Goal: Task Accomplishment & Management: Complete application form

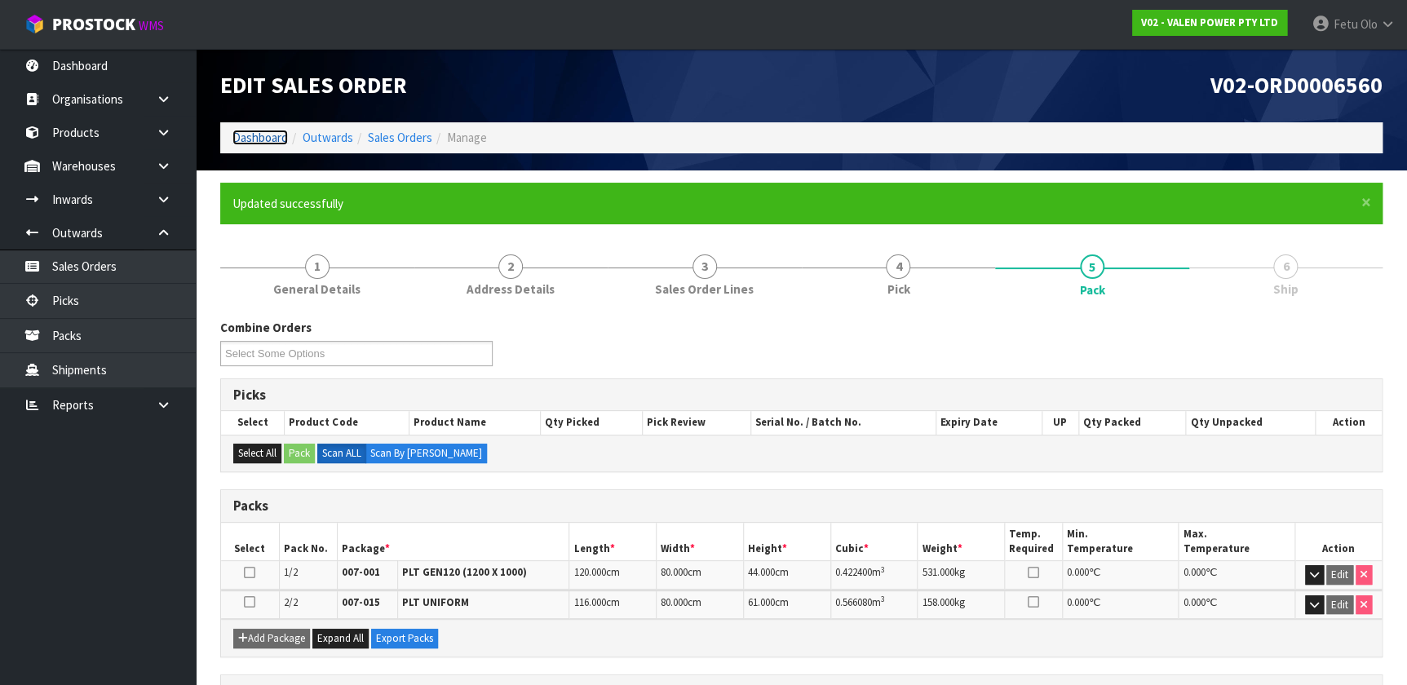
click at [264, 142] on link "Dashboard" at bounding box center [259, 137] width 55 height 15
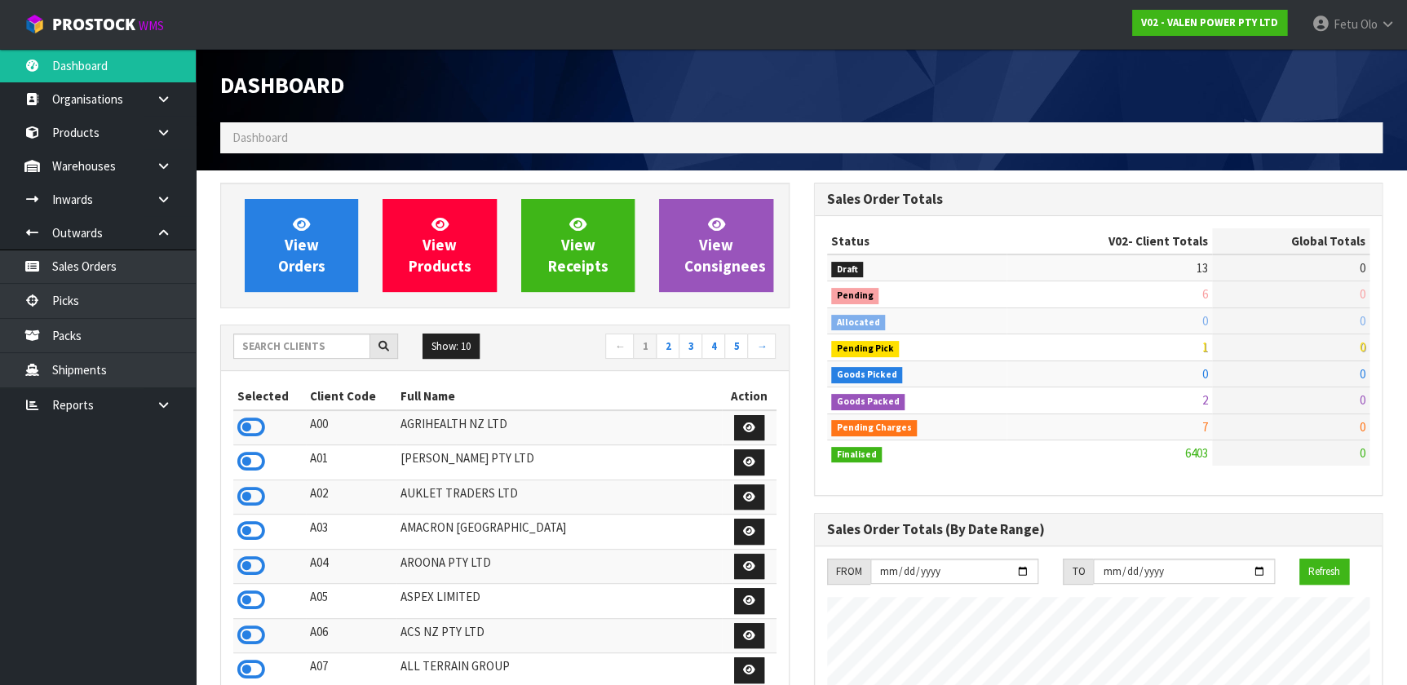
scroll to position [1233, 593]
click at [294, 348] on input "text" at bounding box center [301, 345] width 137 height 25
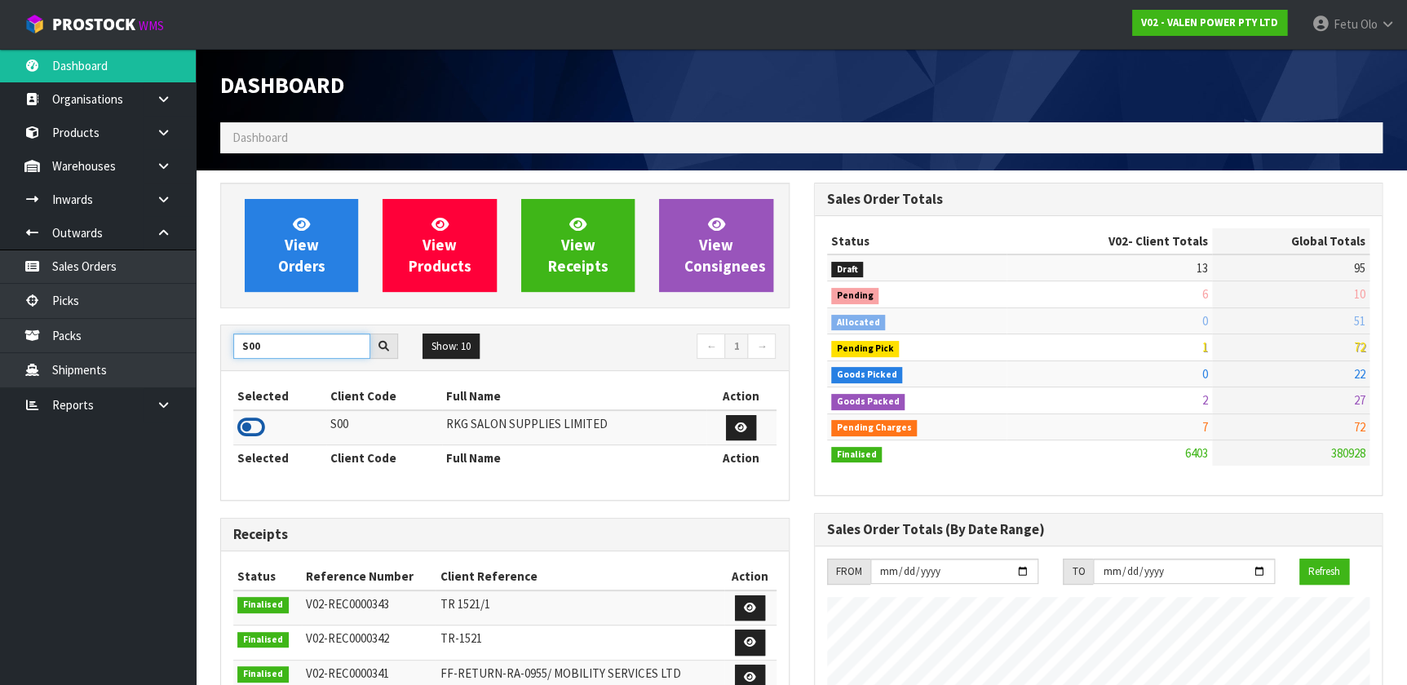
type input "S00"
click at [251, 430] on icon at bounding box center [251, 427] width 28 height 24
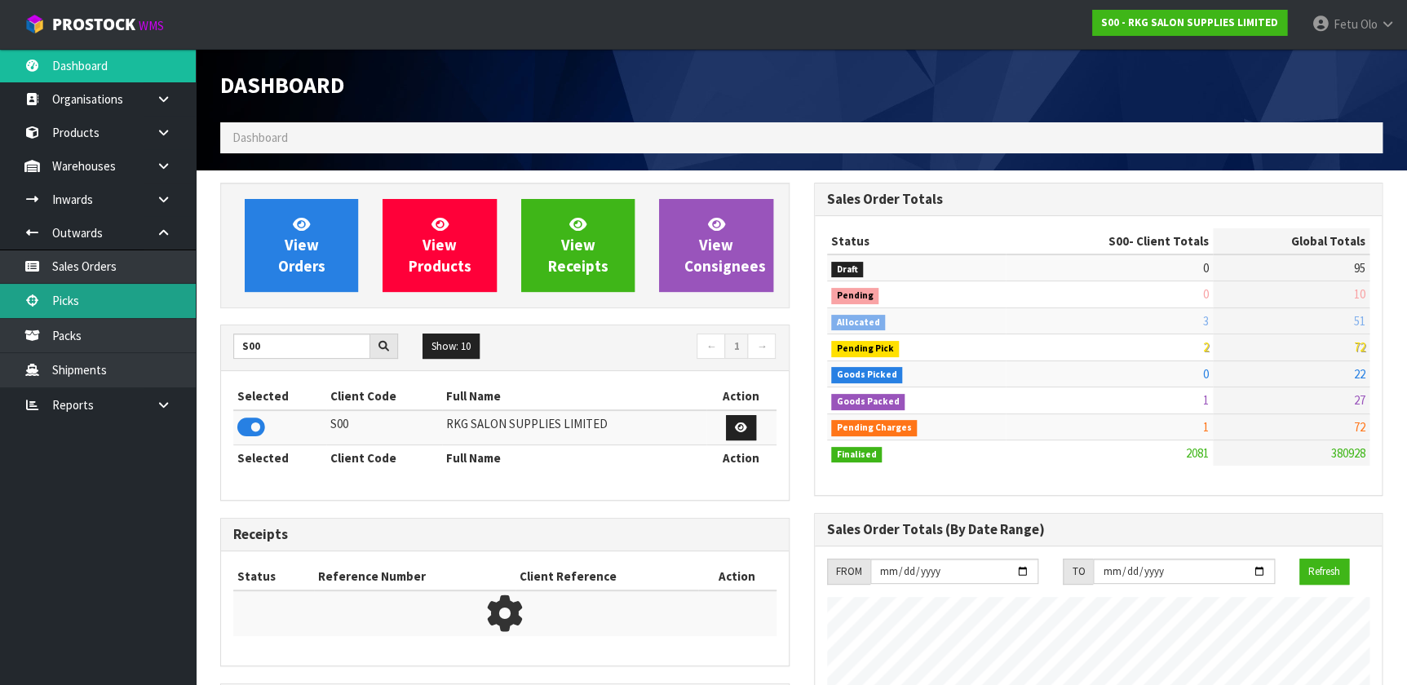
click at [74, 297] on link "Picks" at bounding box center [98, 300] width 196 height 33
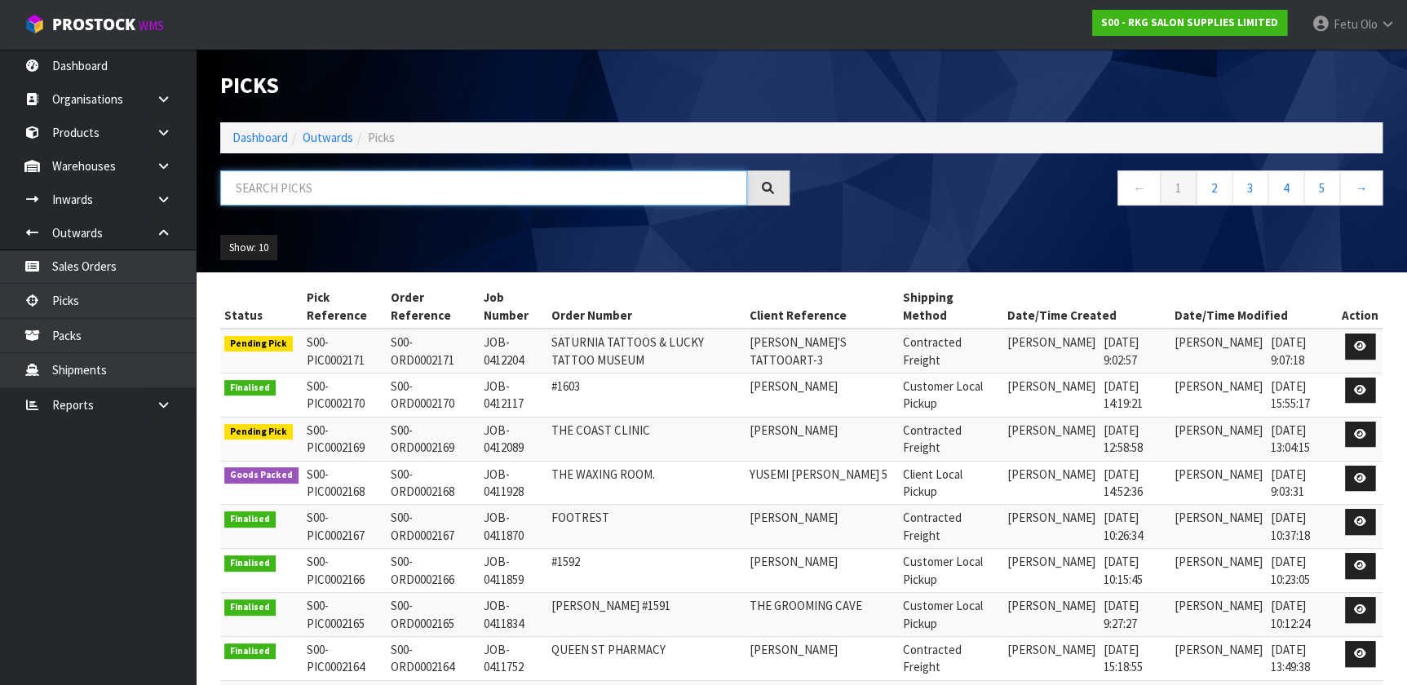
click at [382, 188] on input "text" at bounding box center [483, 187] width 527 height 35
type input "002169"
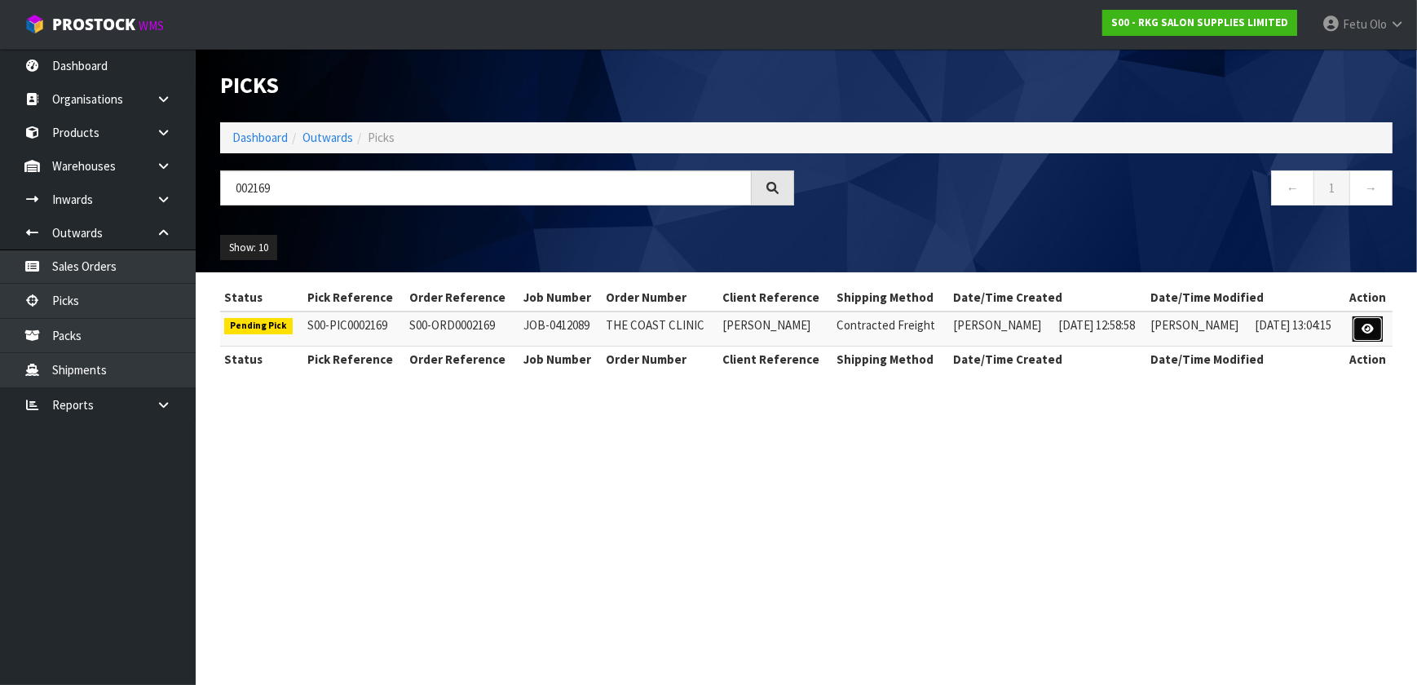
click at [729, 335] on link at bounding box center [1368, 329] width 30 height 26
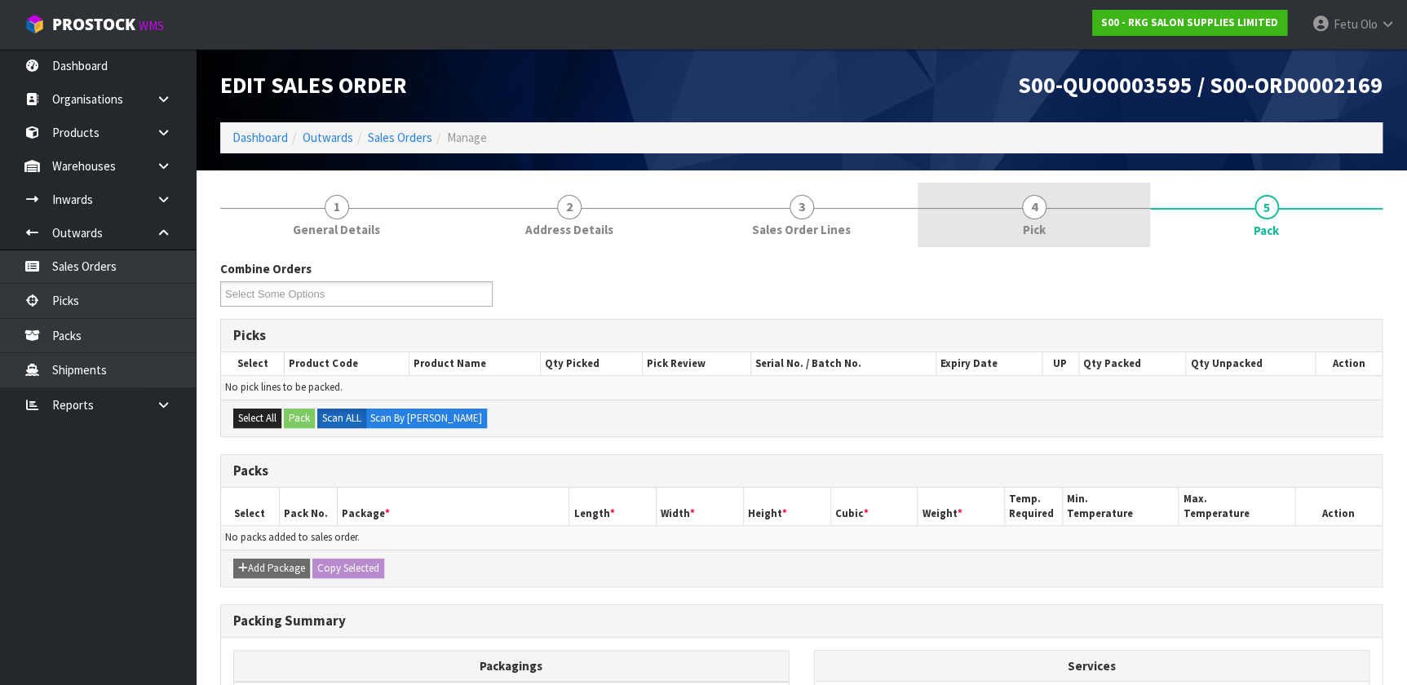
click at [729, 219] on link "4 Pick" at bounding box center [1033, 215] width 232 height 64
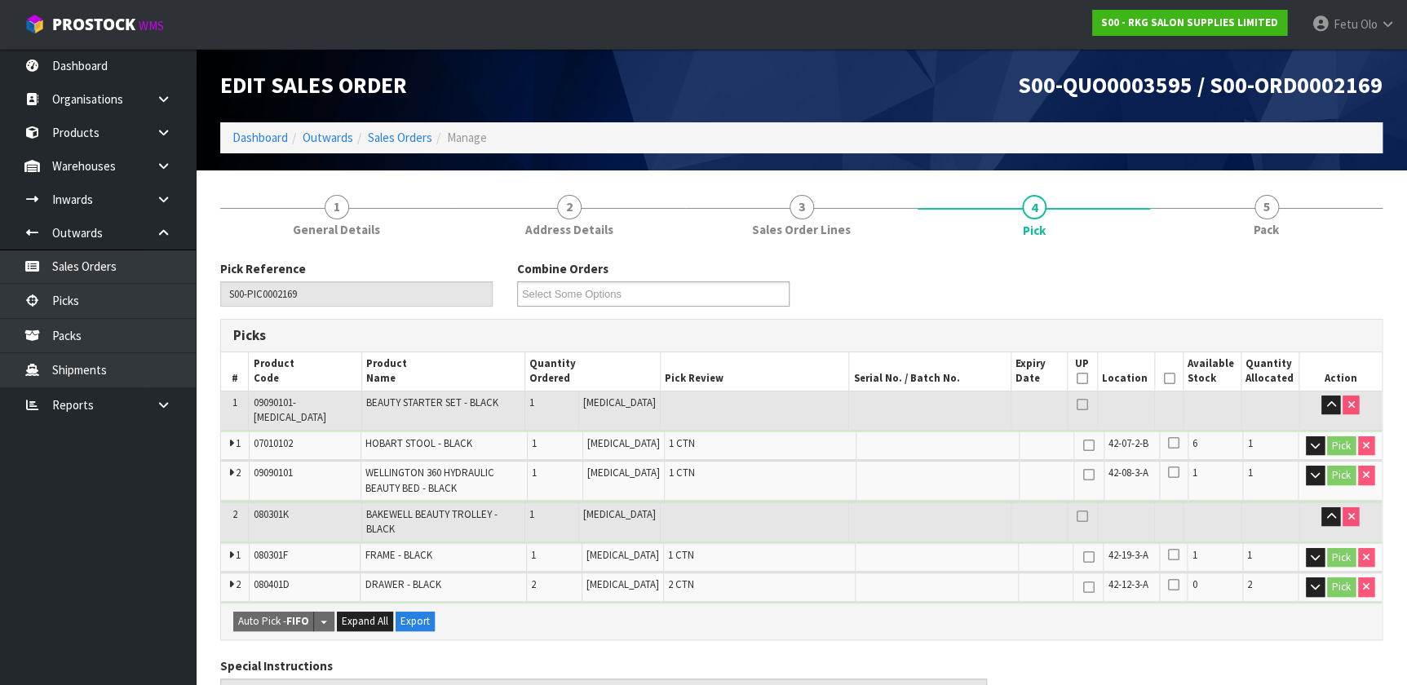
click at [729, 379] on icon at bounding box center [1168, 378] width 11 height 1
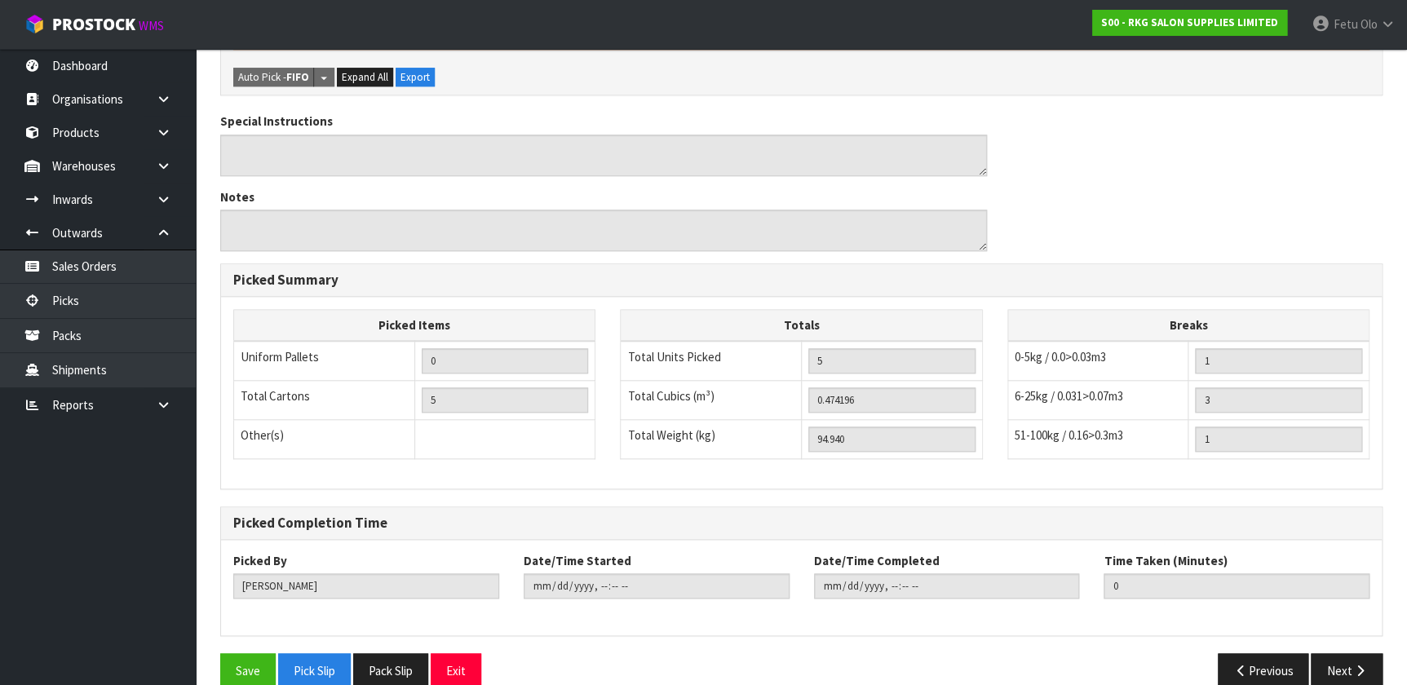
scroll to position [605, 0]
click at [227, 448] on button "Save" at bounding box center [247, 668] width 55 height 35
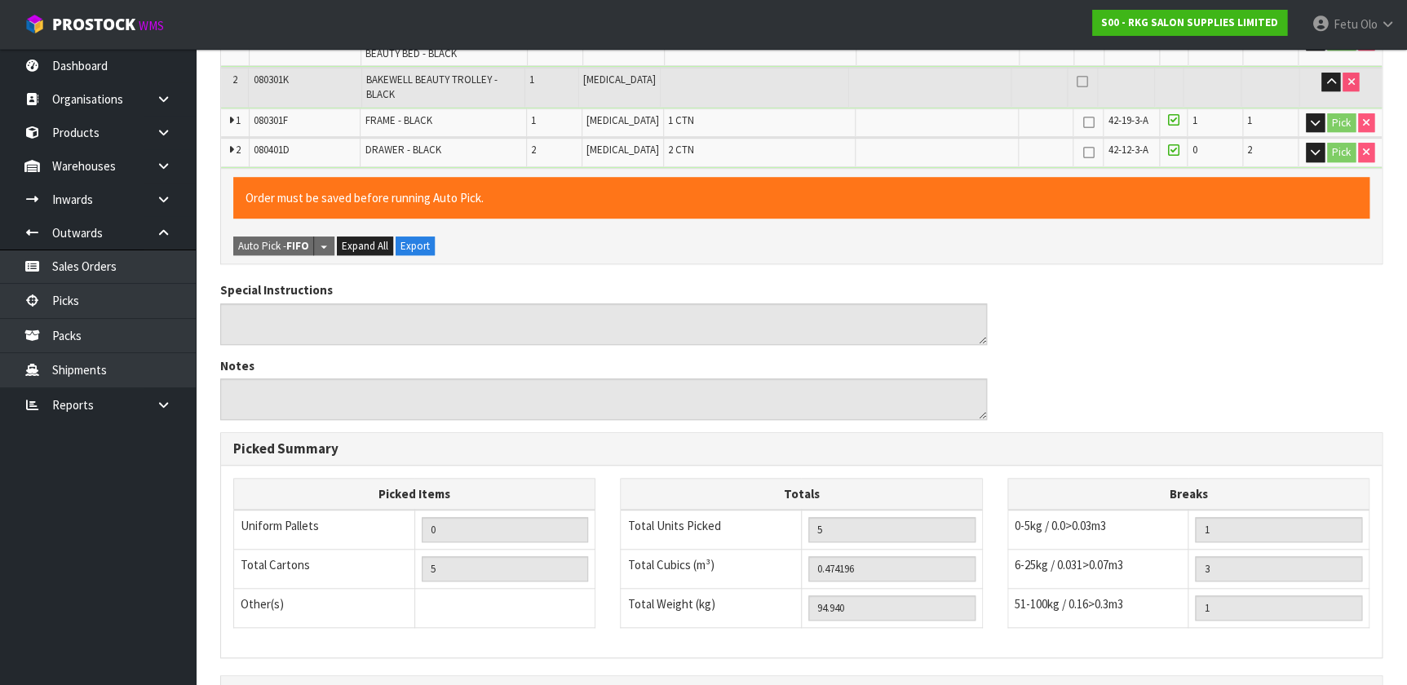
scroll to position [0, 0]
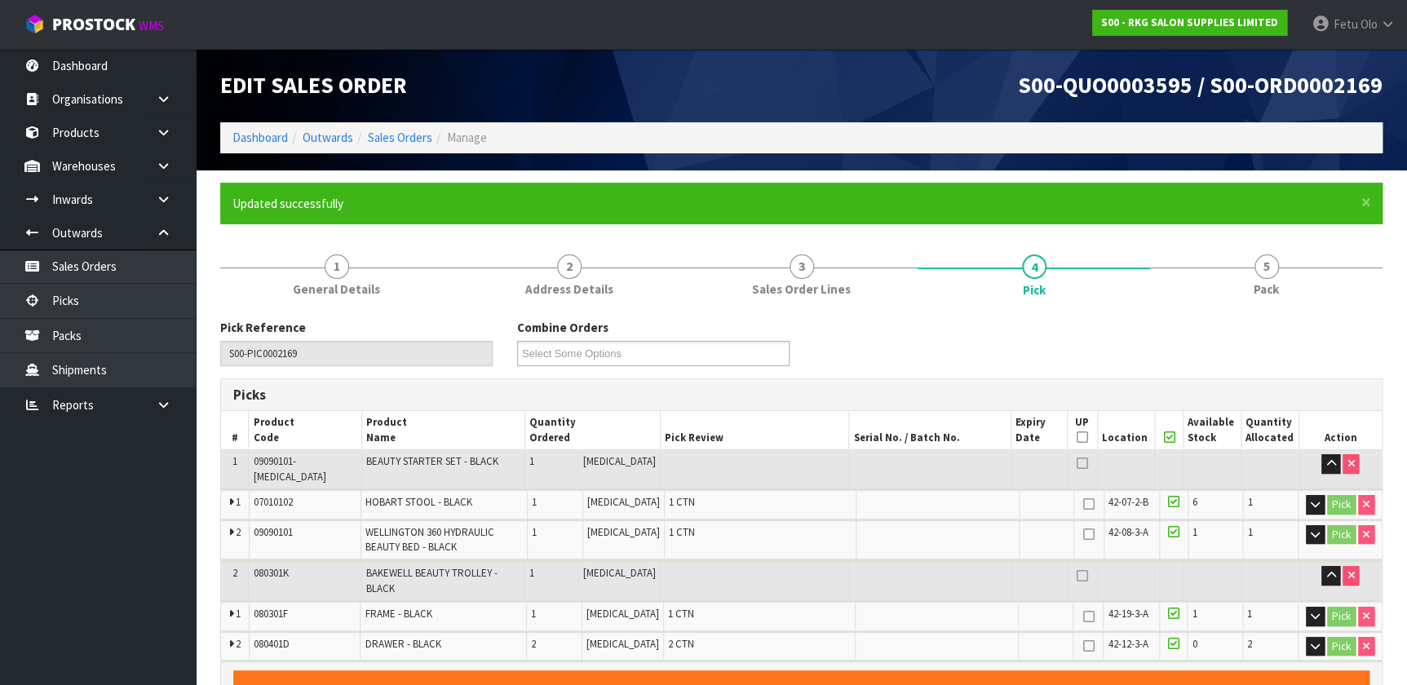
type input "Fetu Olo"
type input "[DATE]T12:39:06"
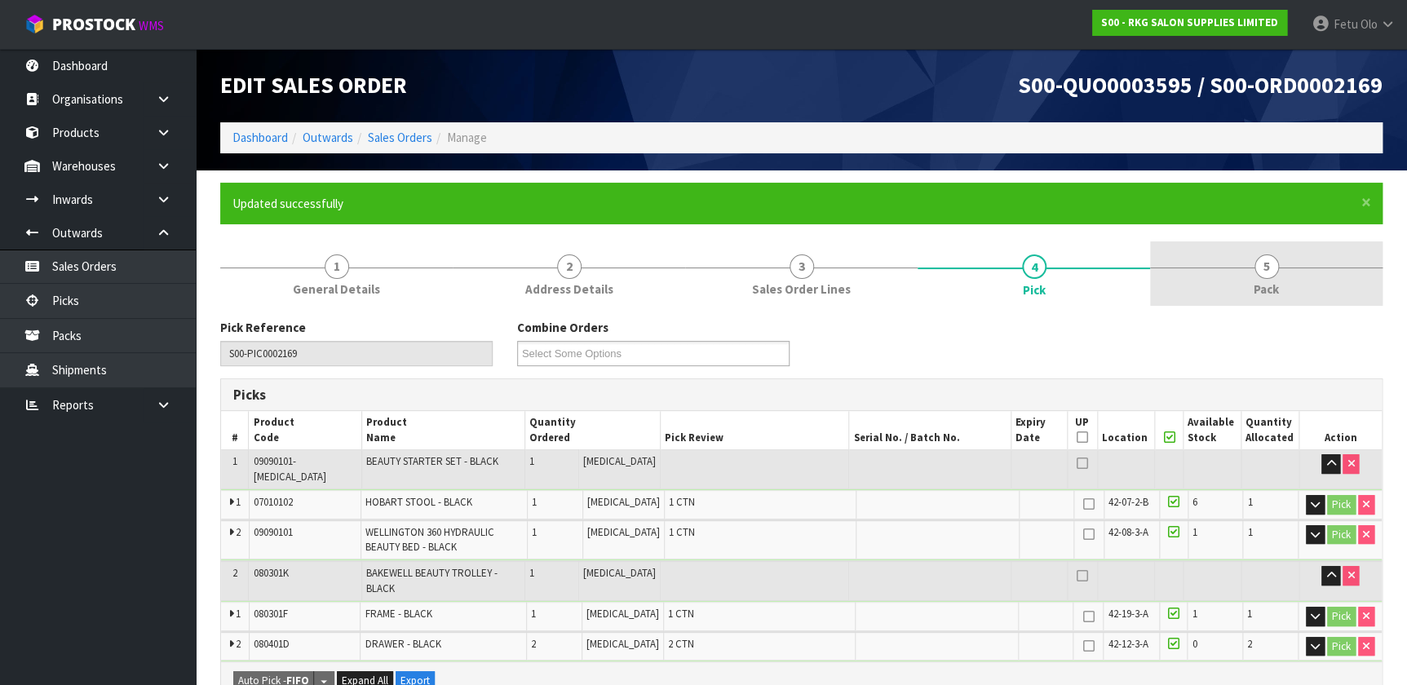
click at [729, 265] on link "5 Pack" at bounding box center [1266, 273] width 232 height 64
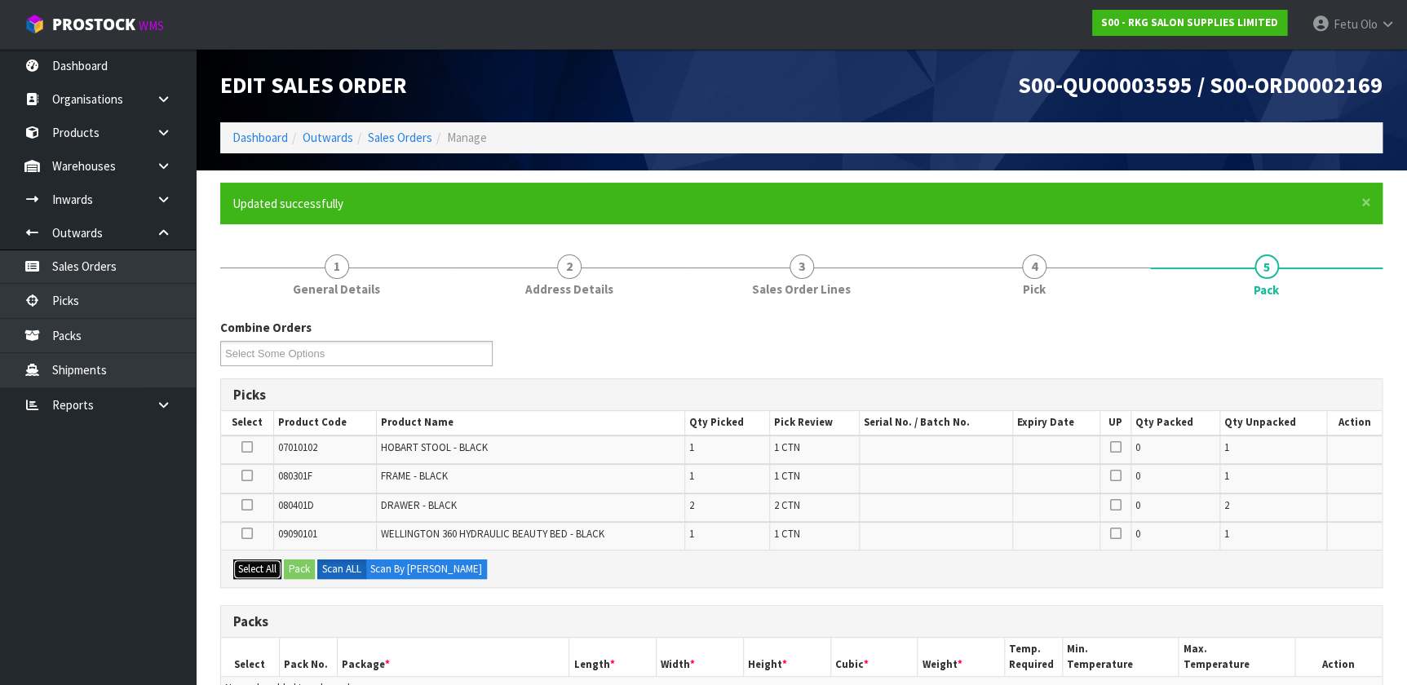
click at [250, 448] on button "Select All" at bounding box center [257, 569] width 48 height 20
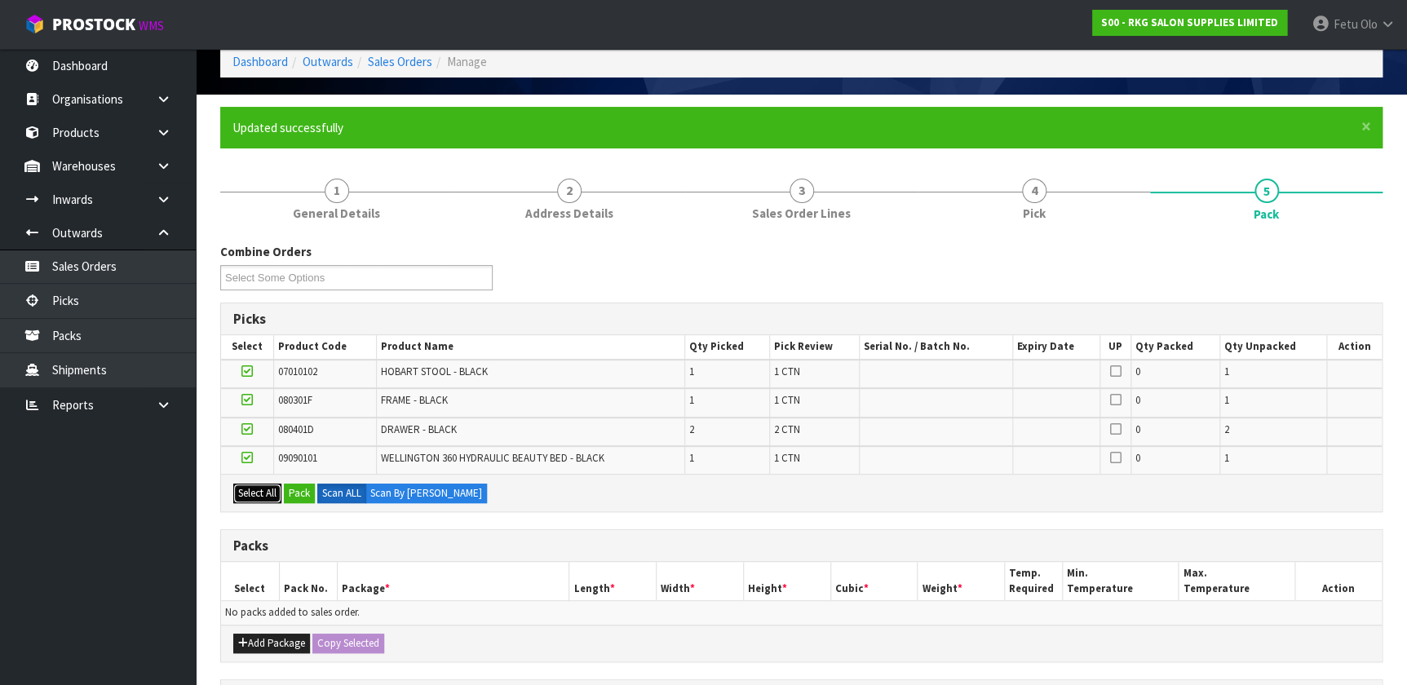
scroll to position [148, 0]
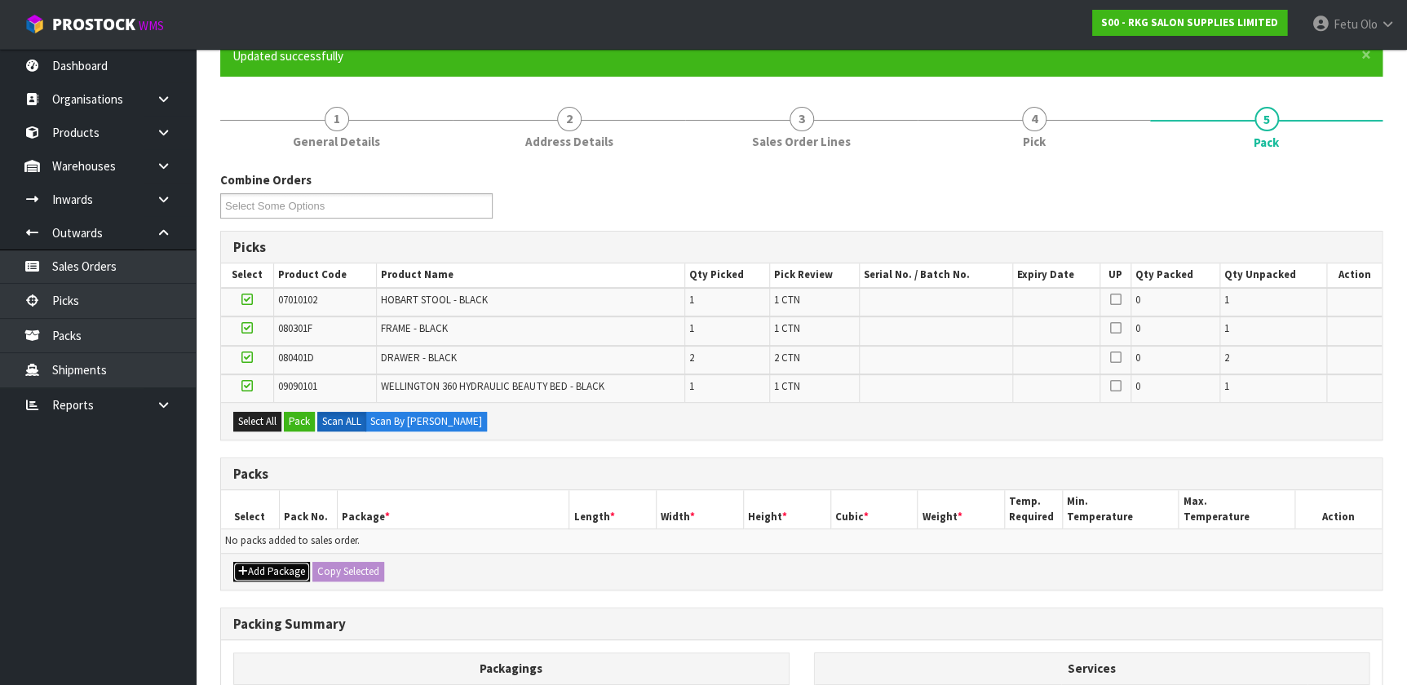
click at [264, 448] on button "Add Package" at bounding box center [271, 572] width 77 height 20
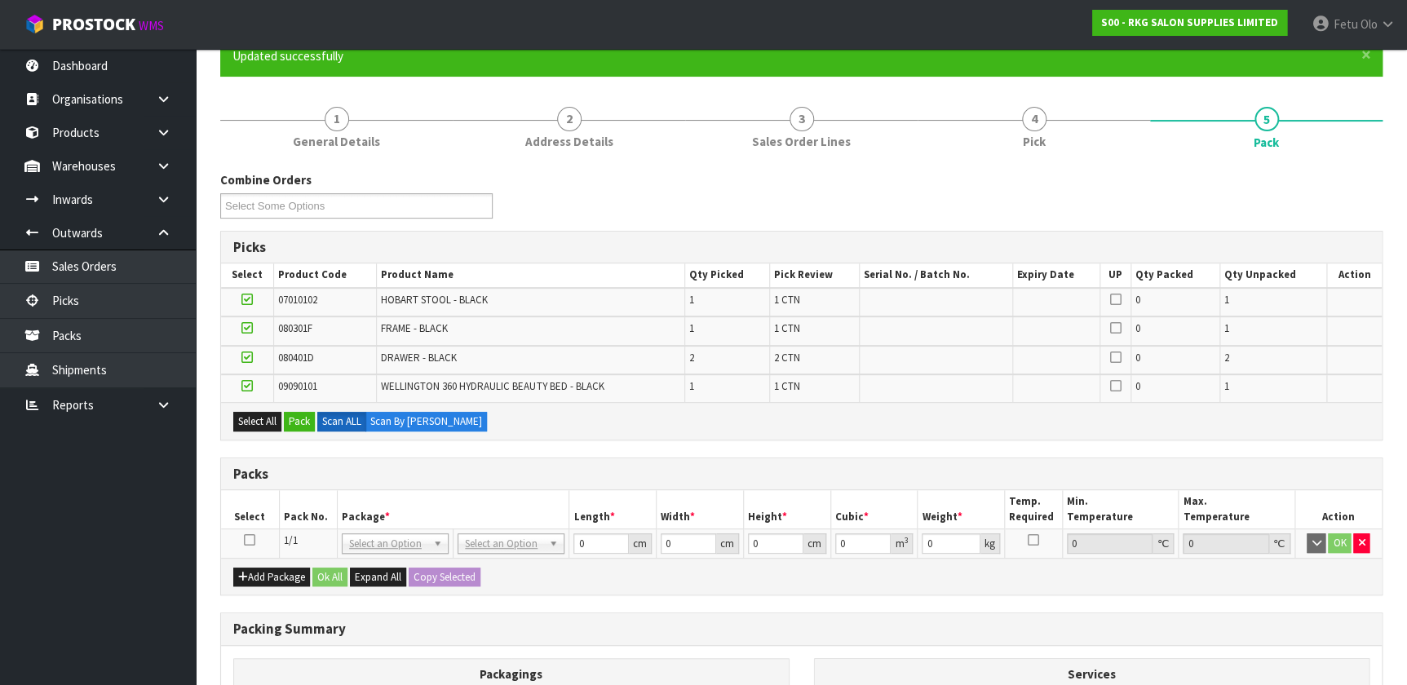
click at [245, 448] on icon at bounding box center [249, 540] width 11 height 1
click at [300, 419] on button "Pack" at bounding box center [299, 422] width 31 height 20
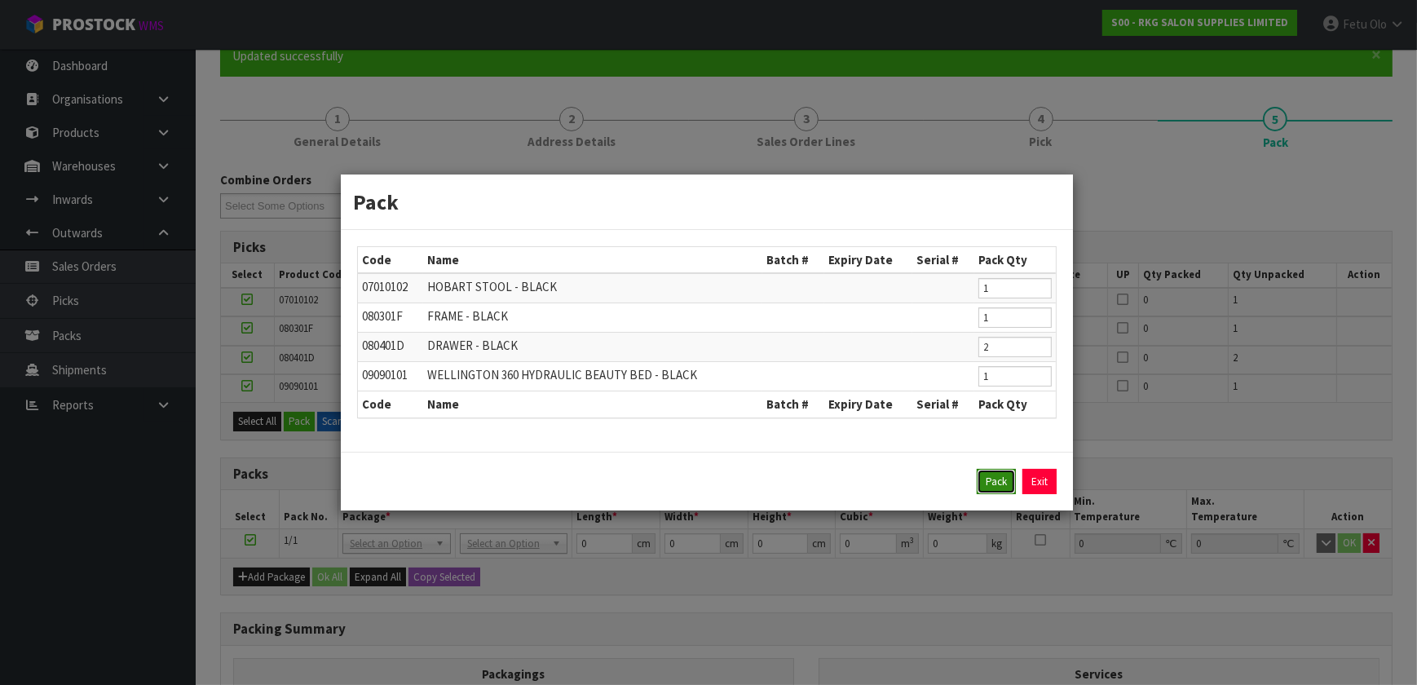
click at [729, 448] on button "Pack" at bounding box center [996, 482] width 39 height 26
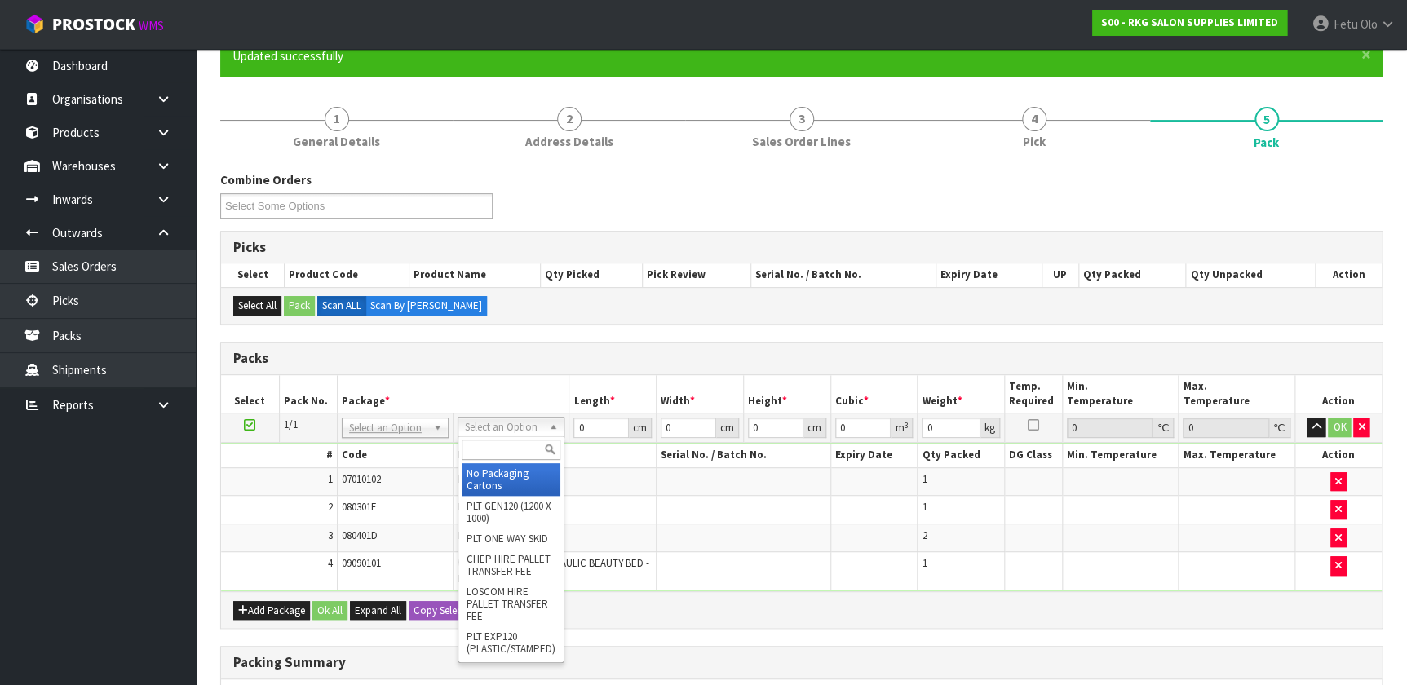
drag, startPoint x: 501, startPoint y: 435, endPoint x: 501, endPoint y: 465, distance: 30.2
drag, startPoint x: 509, startPoint y: 506, endPoint x: 554, endPoint y: 466, distance: 60.1
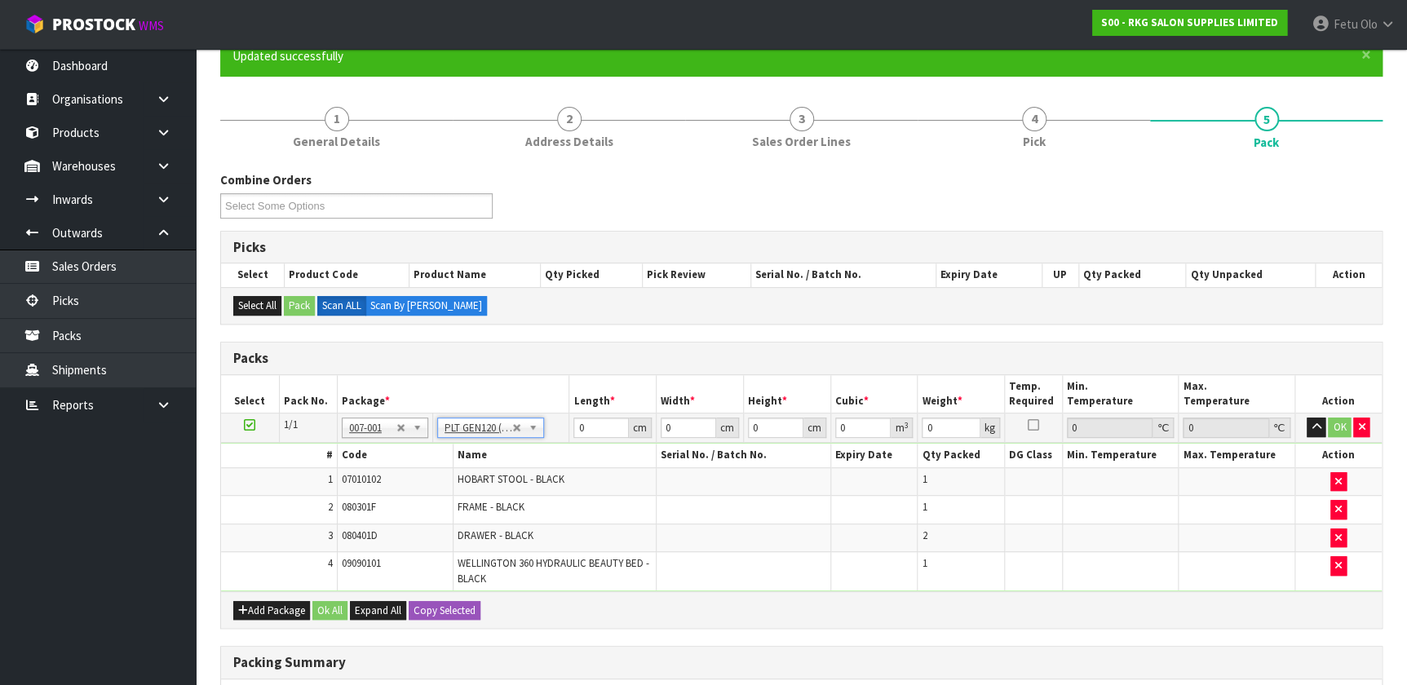
type input "120"
type input "100"
type input "94.94"
drag, startPoint x: 593, startPoint y: 428, endPoint x: 525, endPoint y: 432, distance: 67.8
click at [525, 432] on tr "1/1 NONE 007-001 007-002 007-004 007-009 007-013 007-014 007-015 007-017 007-01…" at bounding box center [801, 427] width 1160 height 29
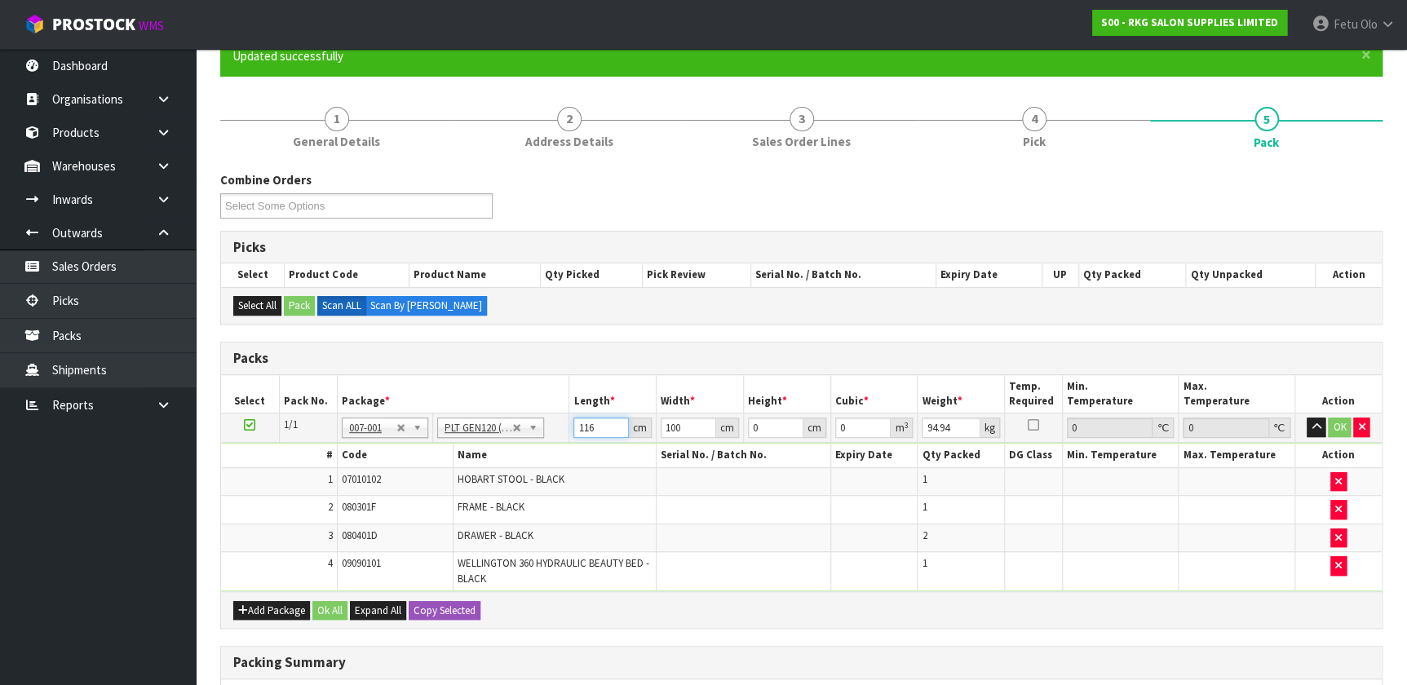
type input "116"
type input "123"
type input "7"
type input "0.099876"
type input "76"
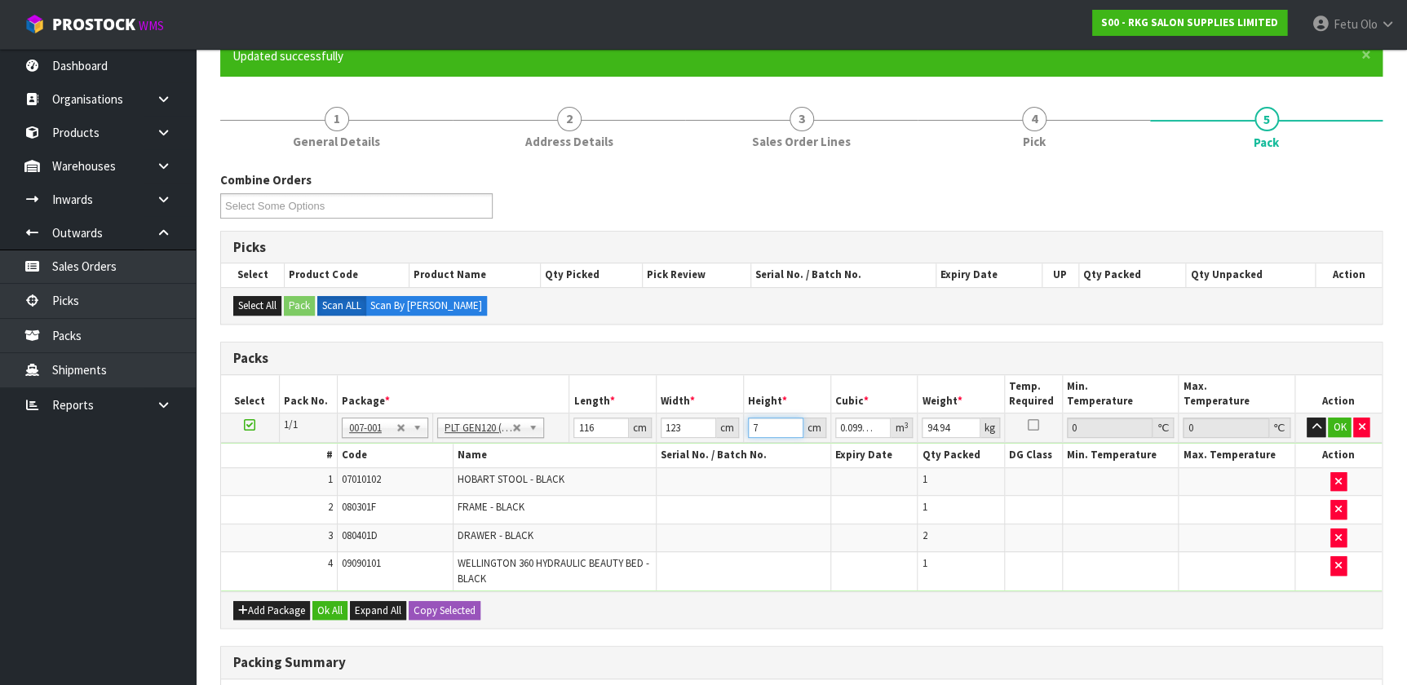
type input "1.084368"
type input "76"
type input "110"
click button "OK" at bounding box center [1338, 427] width 23 height 20
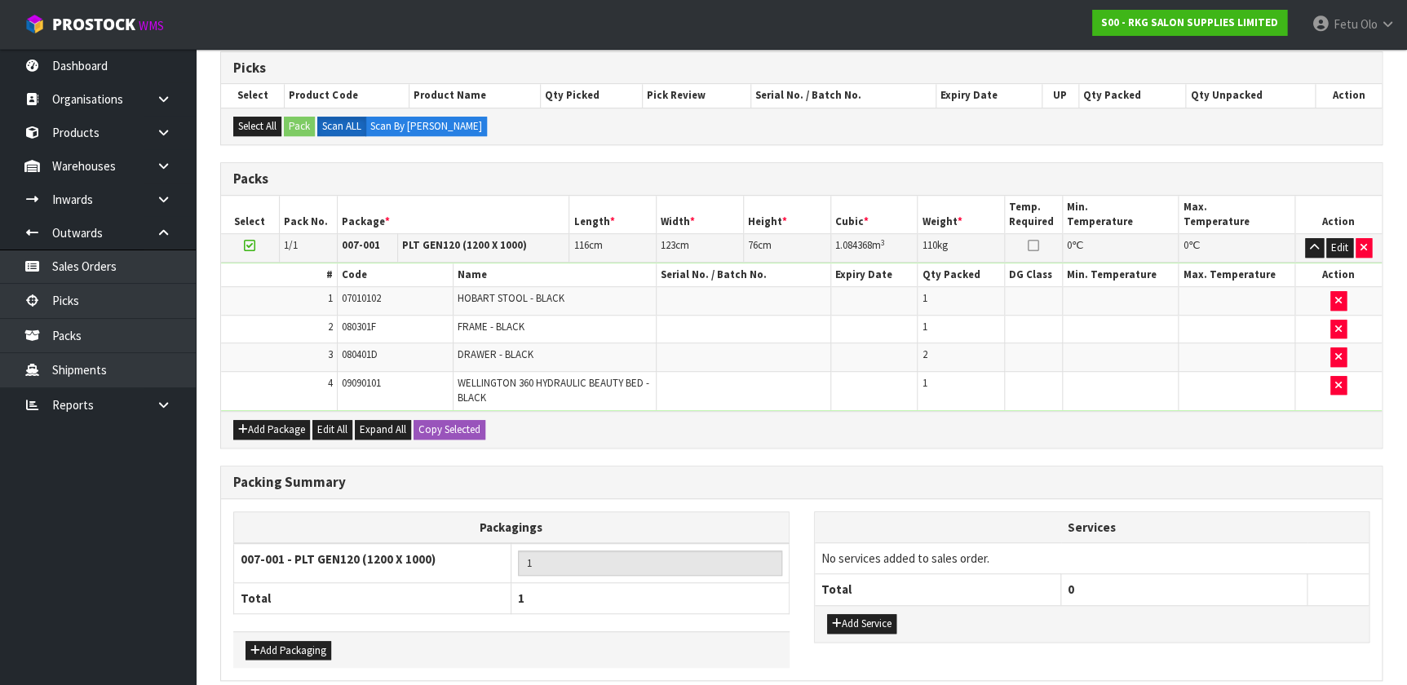
scroll to position [395, 0]
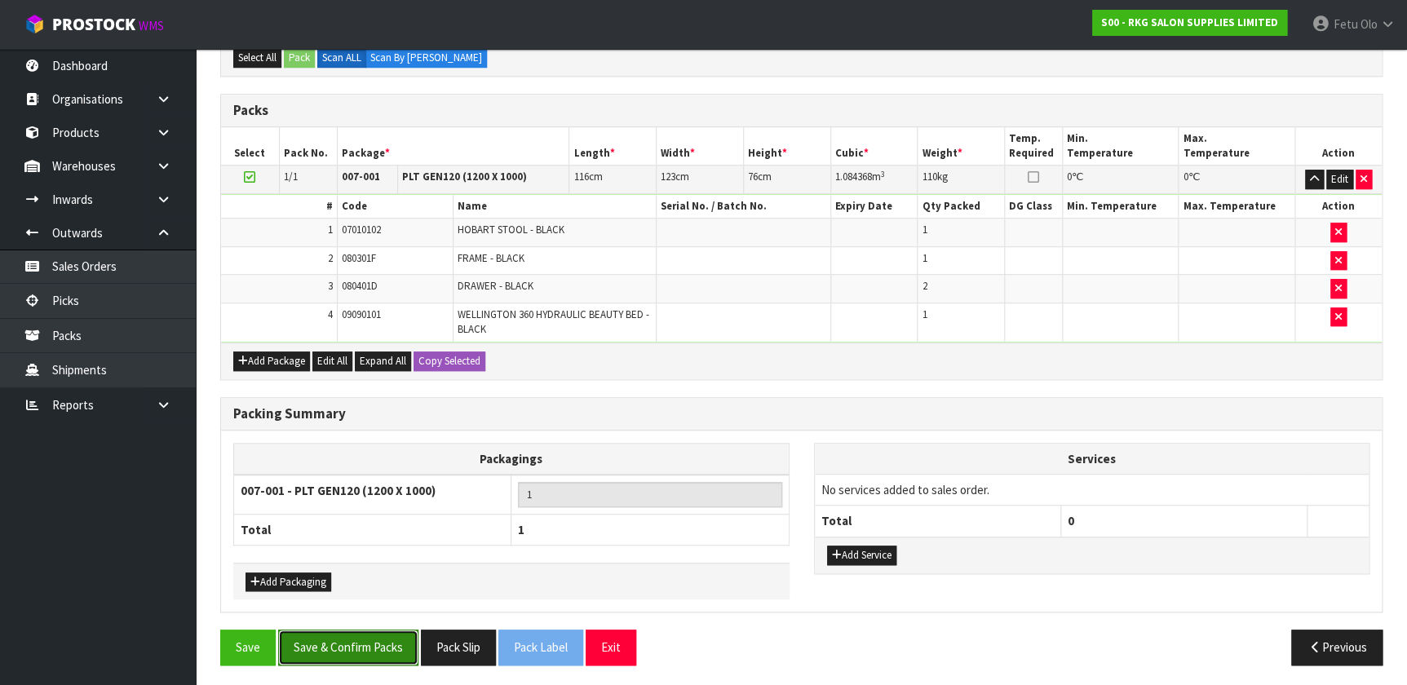
click at [382, 448] on button "Save & Confirm Packs" at bounding box center [348, 646] width 140 height 35
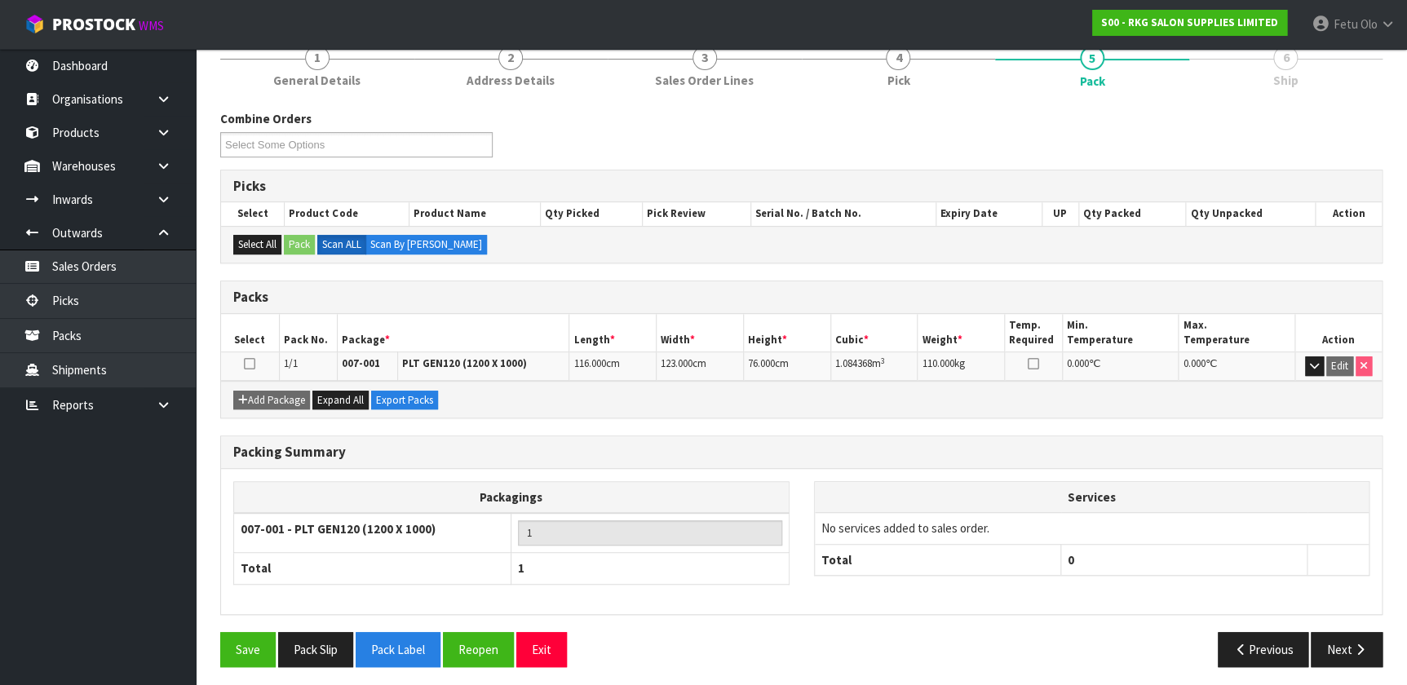
scroll to position [212, 0]
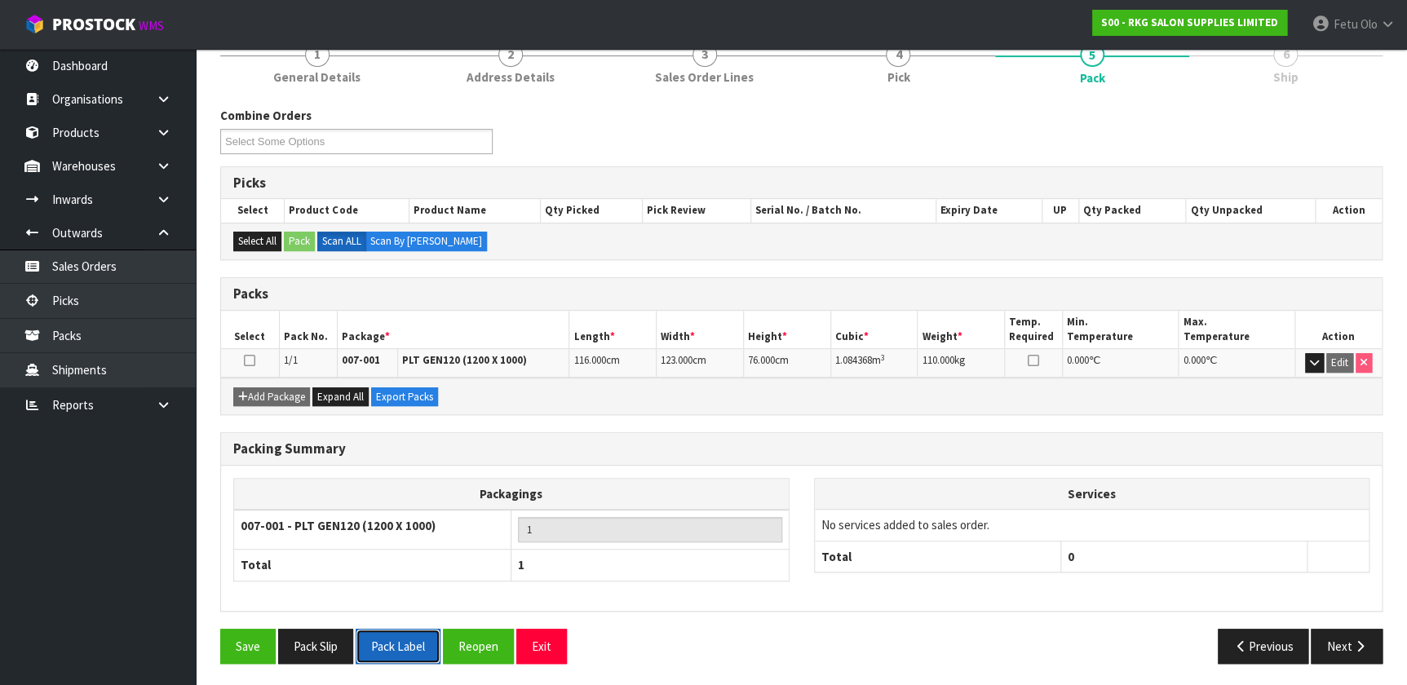
click at [433, 448] on button "Pack Label" at bounding box center [398, 646] width 85 height 35
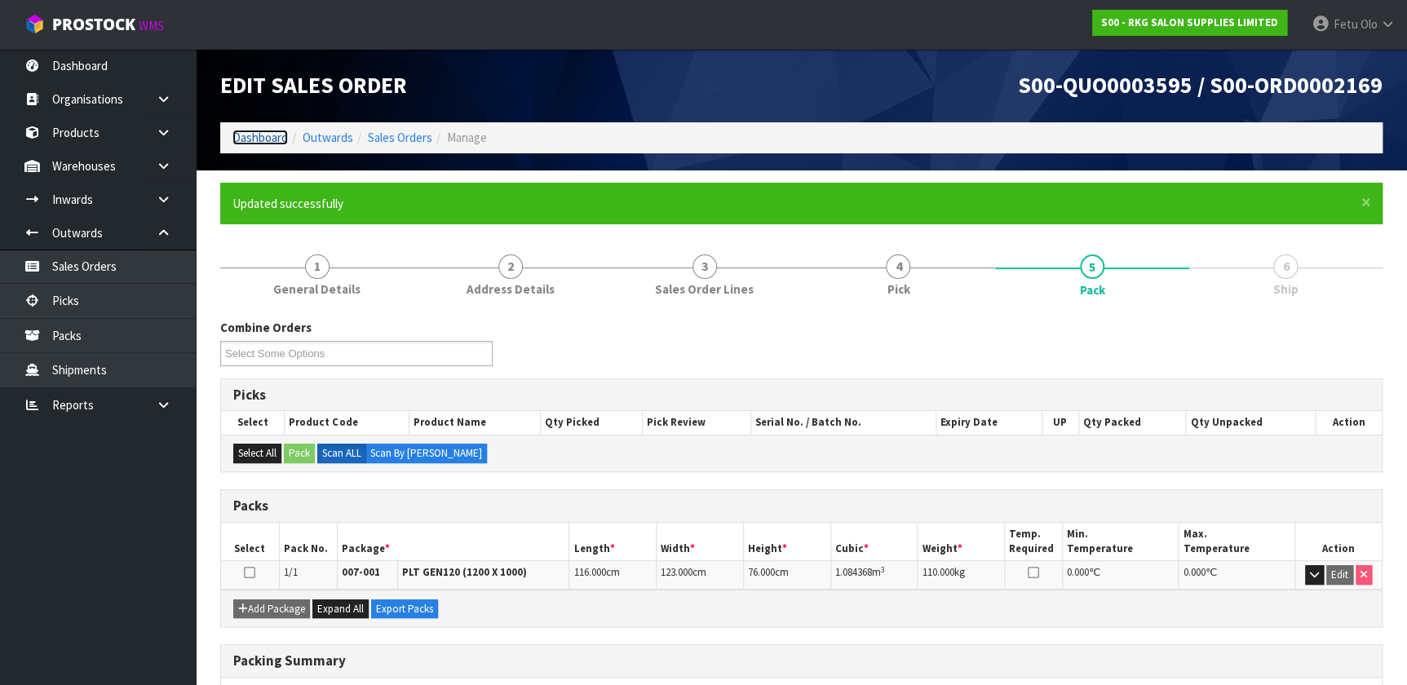
click at [258, 137] on link "Dashboard" at bounding box center [259, 137] width 55 height 15
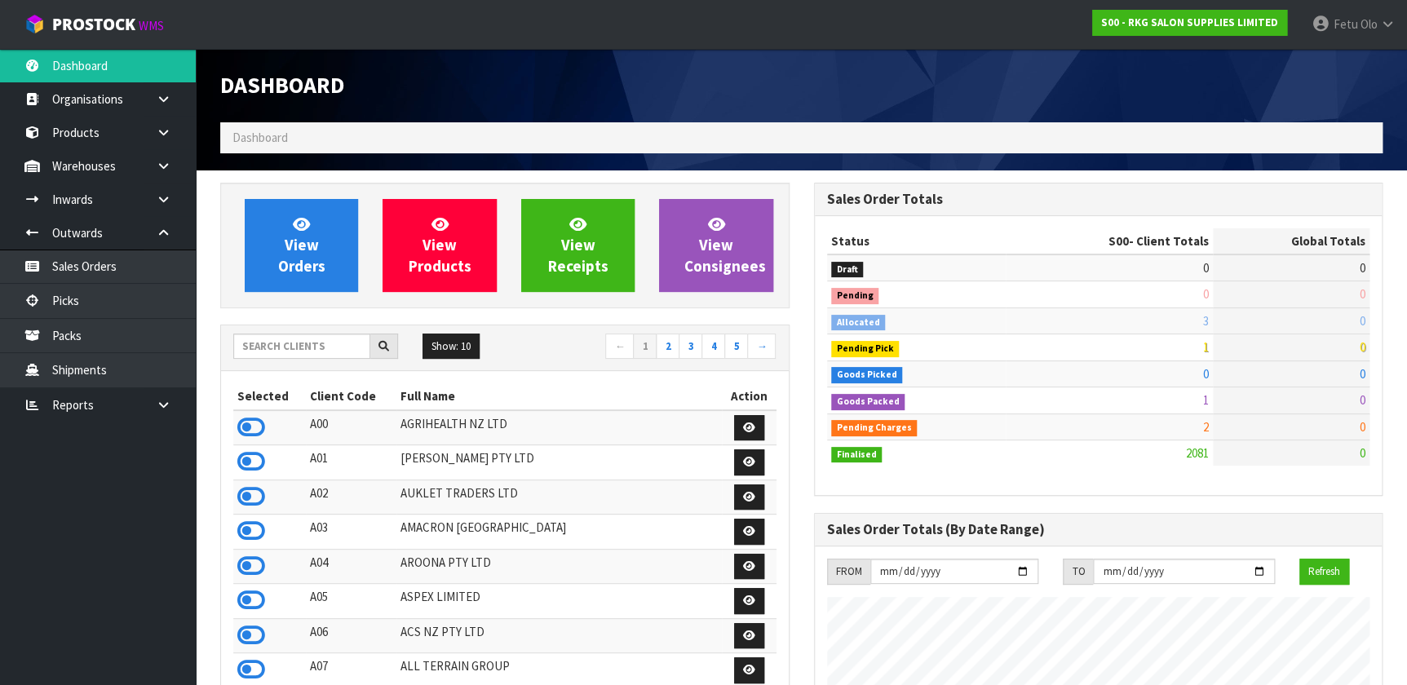
scroll to position [1233, 593]
click at [318, 342] on input "text" at bounding box center [301, 345] width 137 height 25
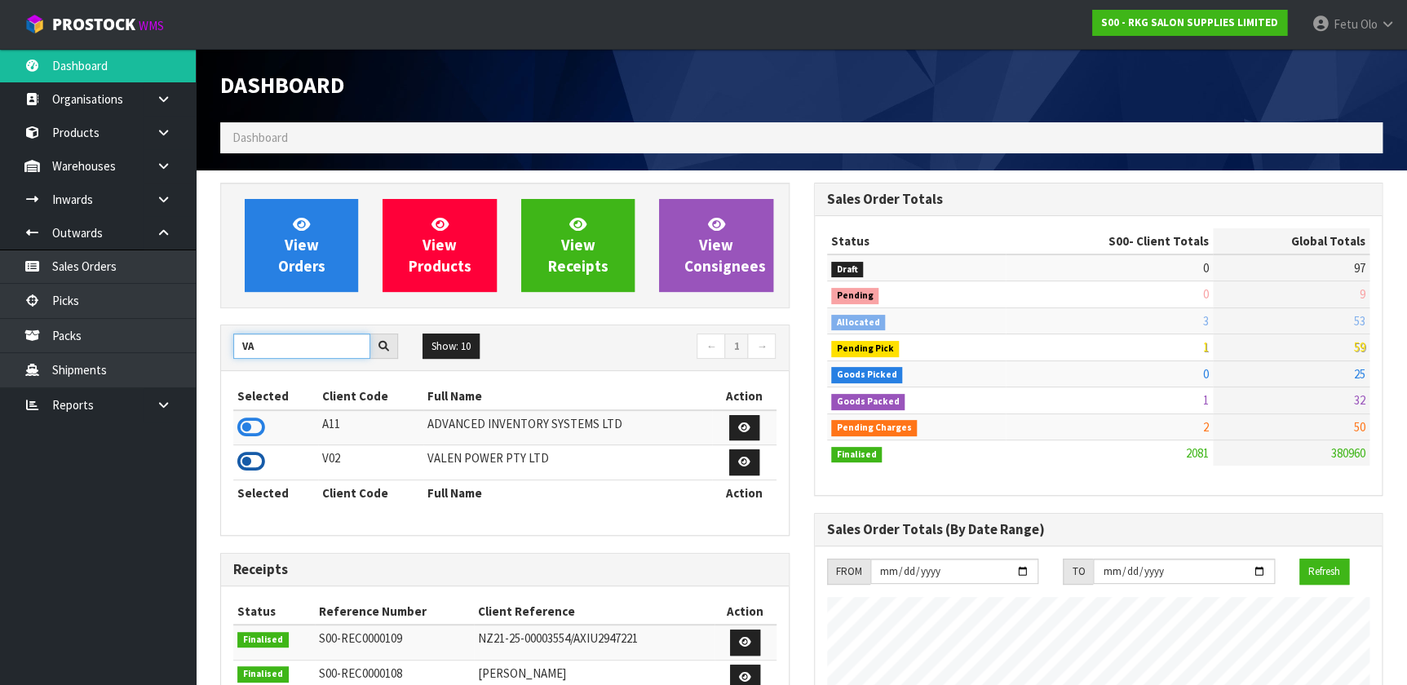
type input "VA"
click at [251, 448] on icon at bounding box center [251, 461] width 28 height 24
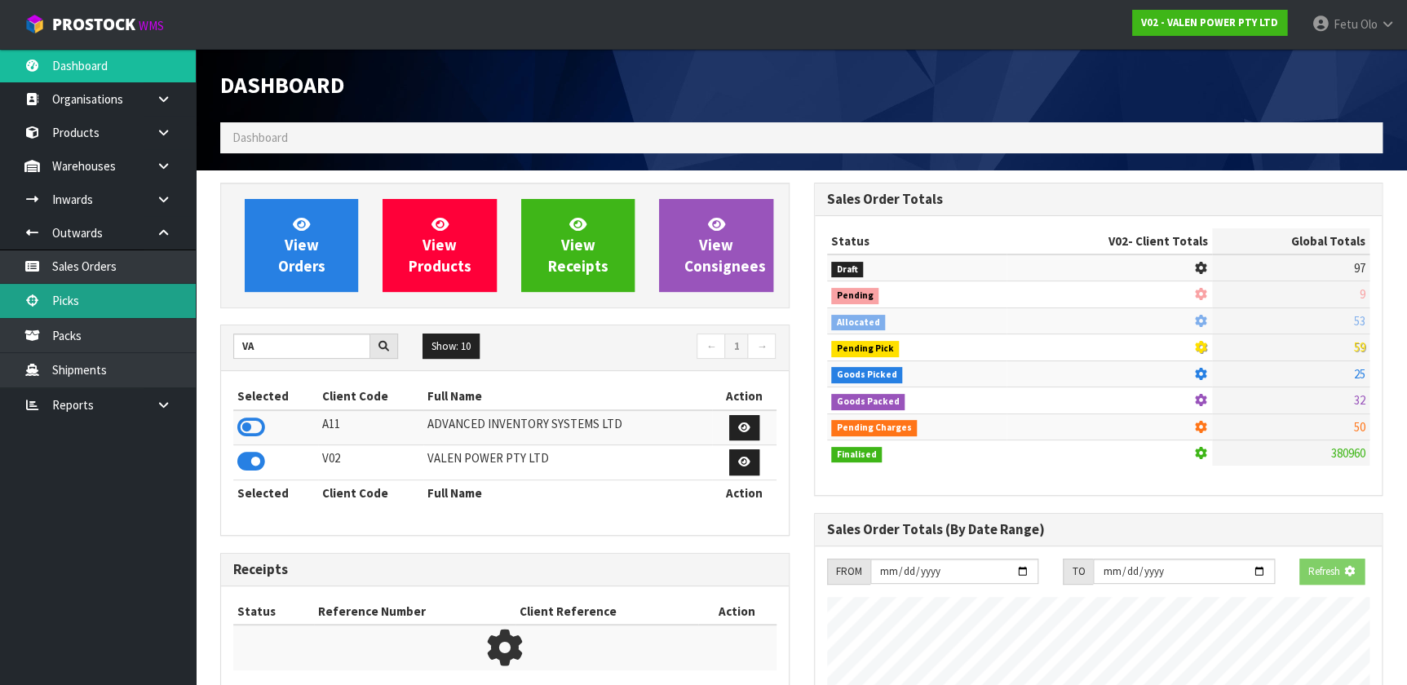
click at [132, 288] on link "Picks" at bounding box center [98, 300] width 196 height 33
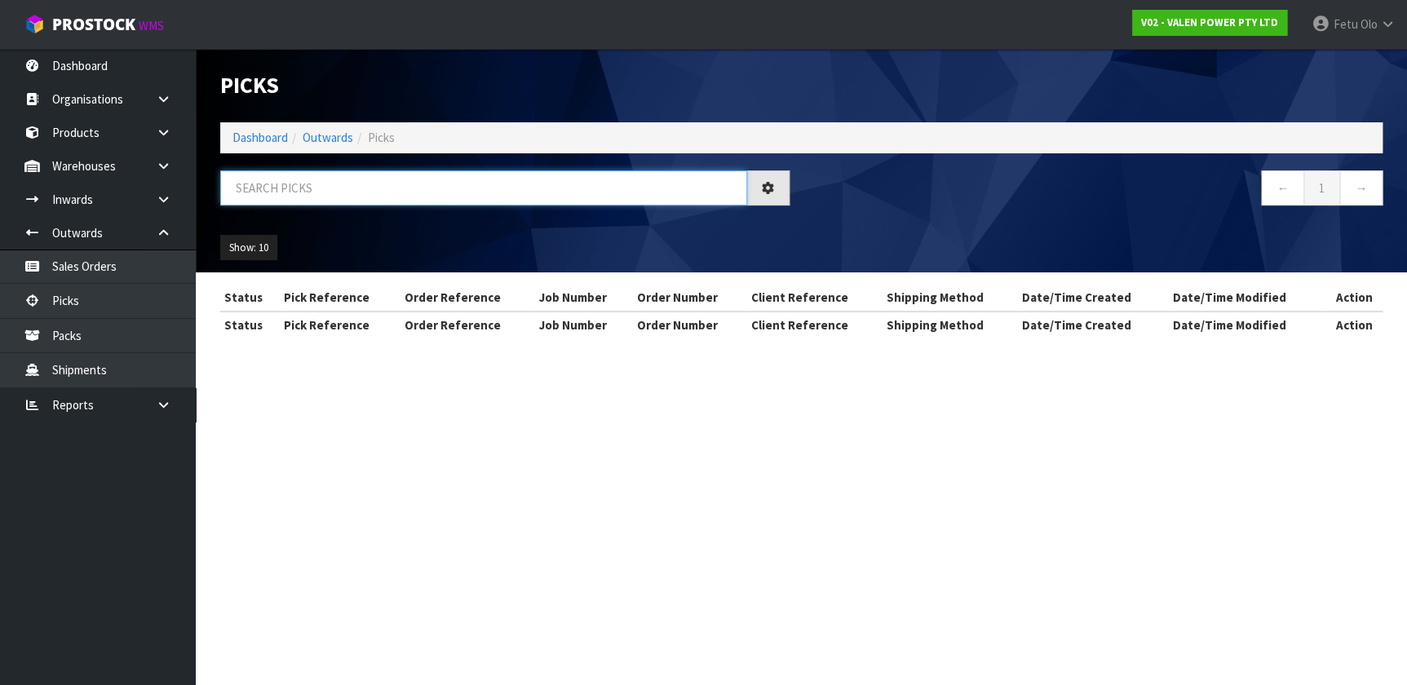
click at [483, 183] on input "text" at bounding box center [483, 187] width 527 height 35
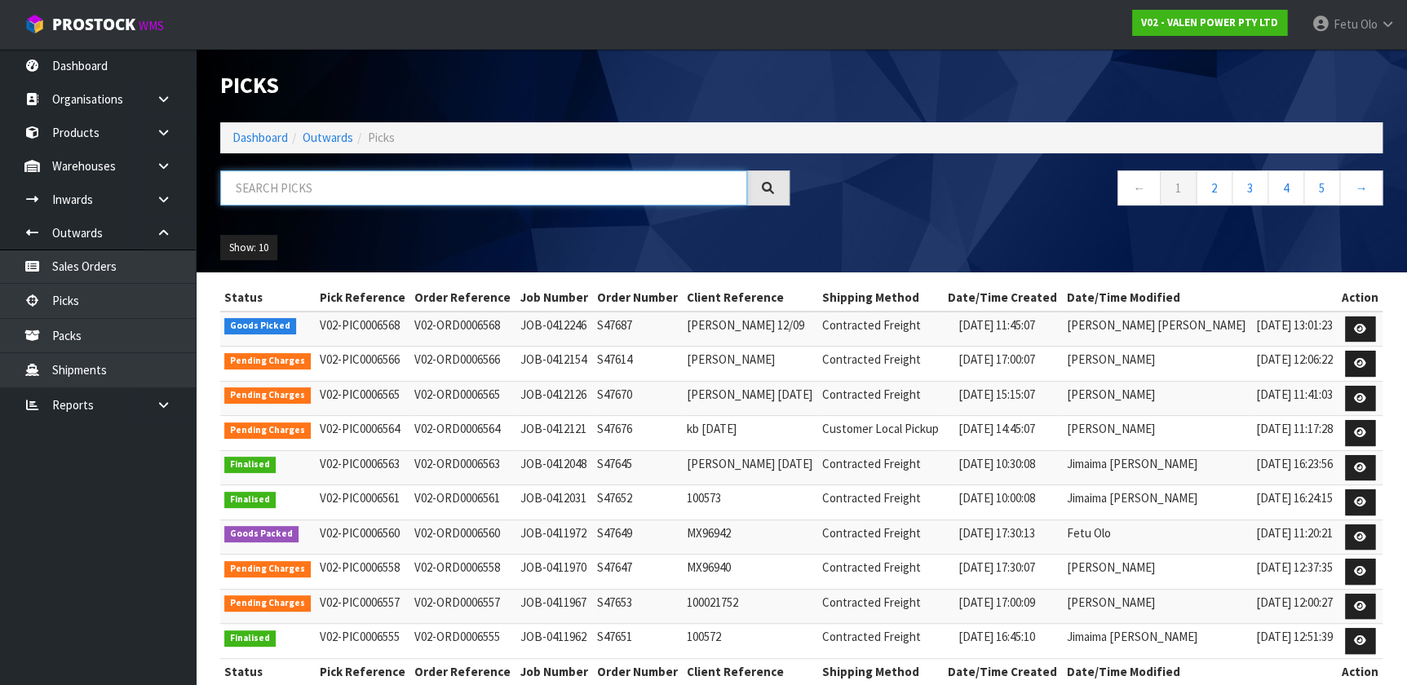
drag, startPoint x: 483, startPoint y: 183, endPoint x: 454, endPoint y: 250, distance: 71.9
click at [483, 187] on input "text" at bounding box center [483, 187] width 527 height 35
type input "6560"
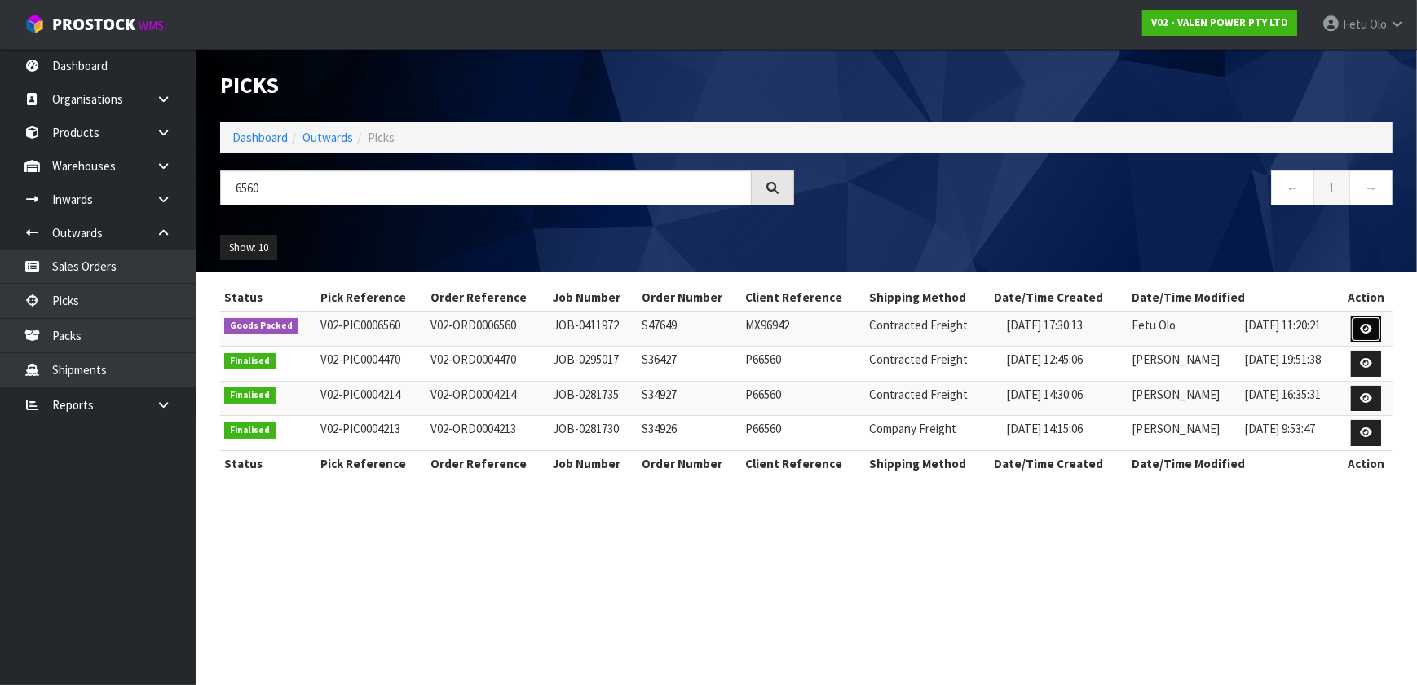
click at [729, 331] on link at bounding box center [1366, 329] width 30 height 26
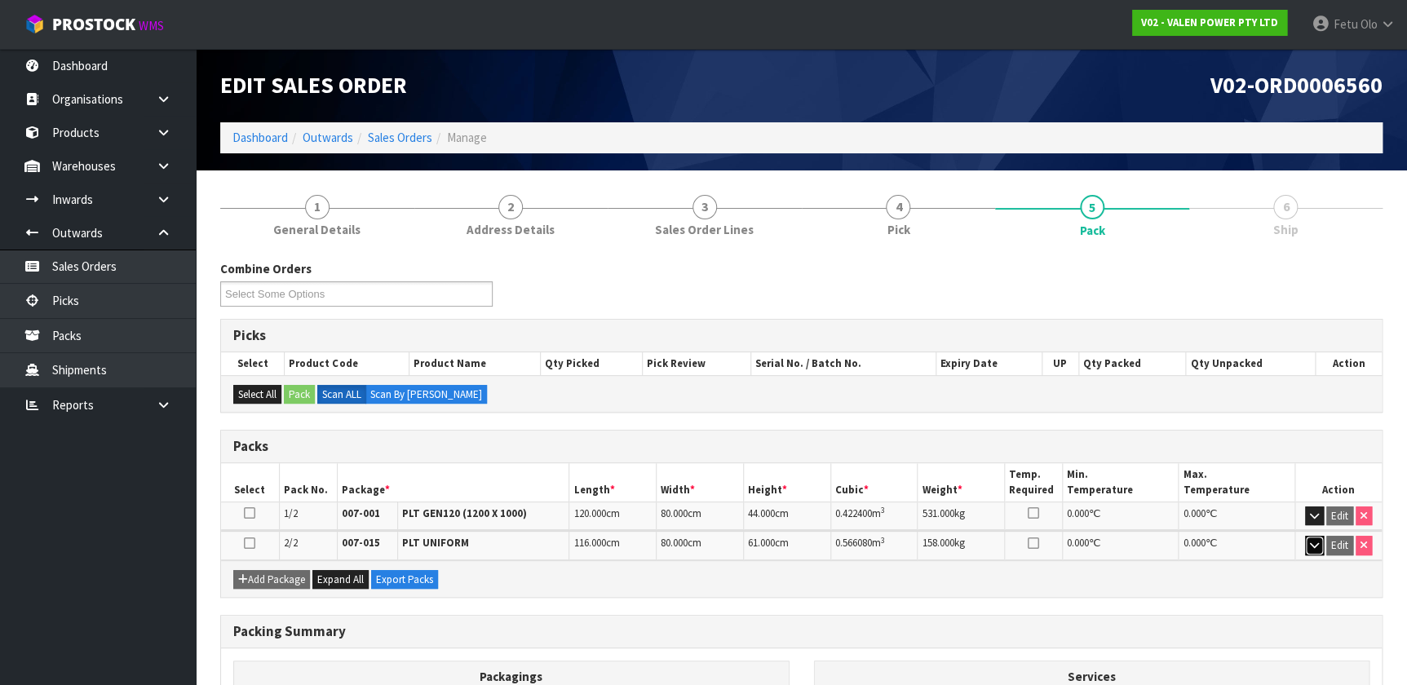
click at [729, 448] on icon "button" at bounding box center [1314, 545] width 9 height 11
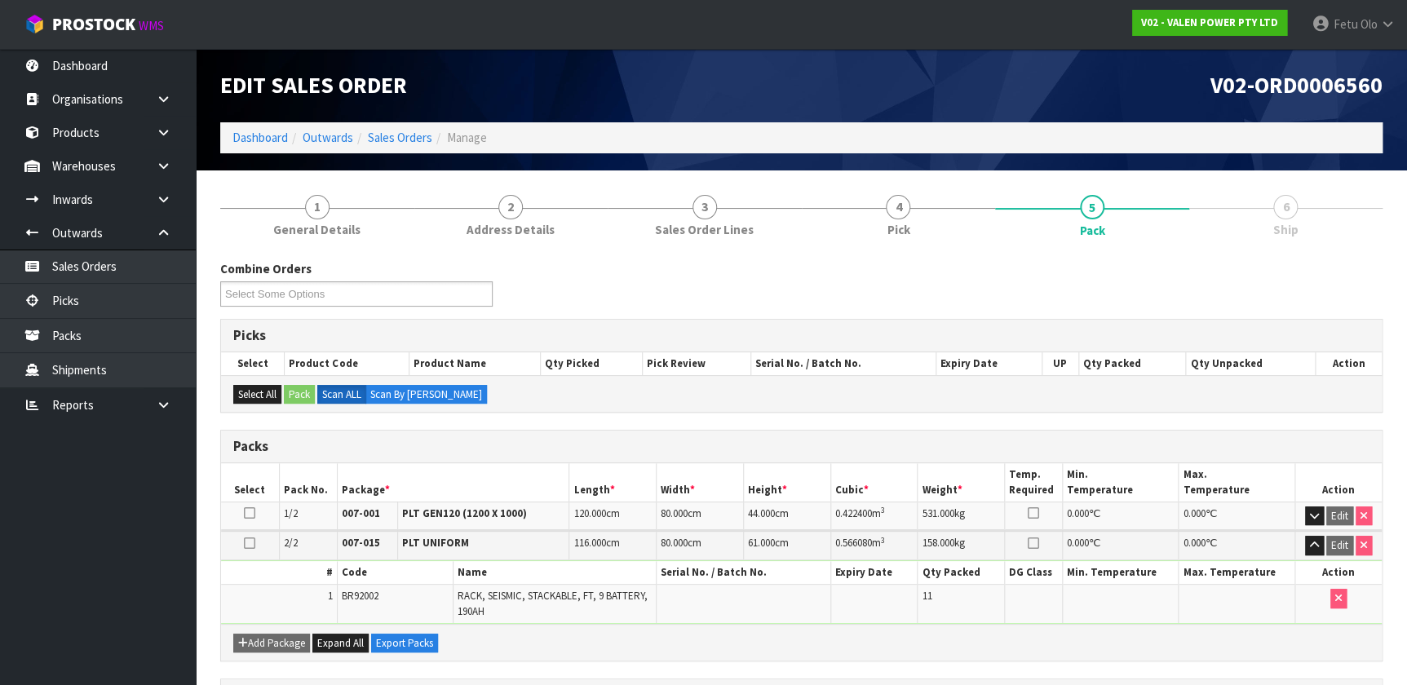
click at [729, 448] on td at bounding box center [1120, 604] width 116 height 38
click at [70, 303] on link "Picks" at bounding box center [98, 300] width 196 height 33
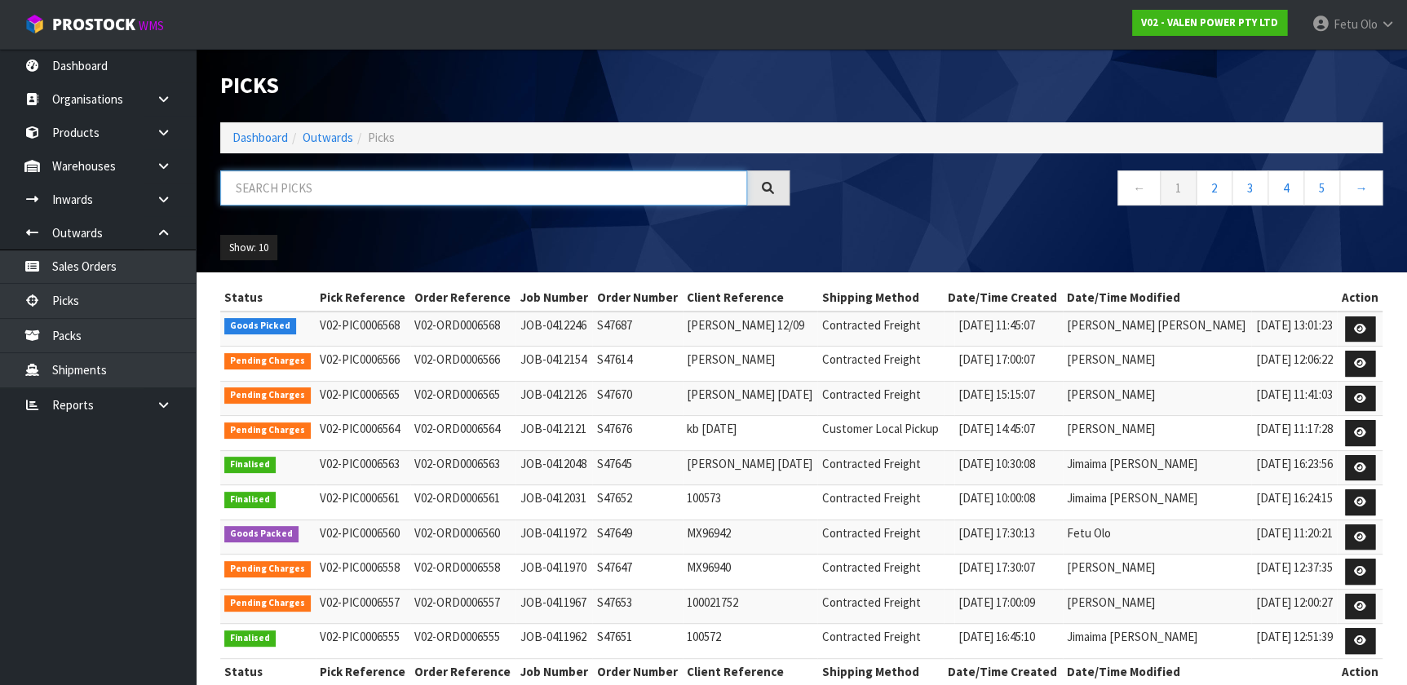
click at [506, 197] on input "text" at bounding box center [483, 187] width 527 height 35
drag, startPoint x: 506, startPoint y: 198, endPoint x: 497, endPoint y: 276, distance: 77.9
click at [506, 199] on input "text" at bounding box center [483, 187] width 527 height 35
type input "6568"
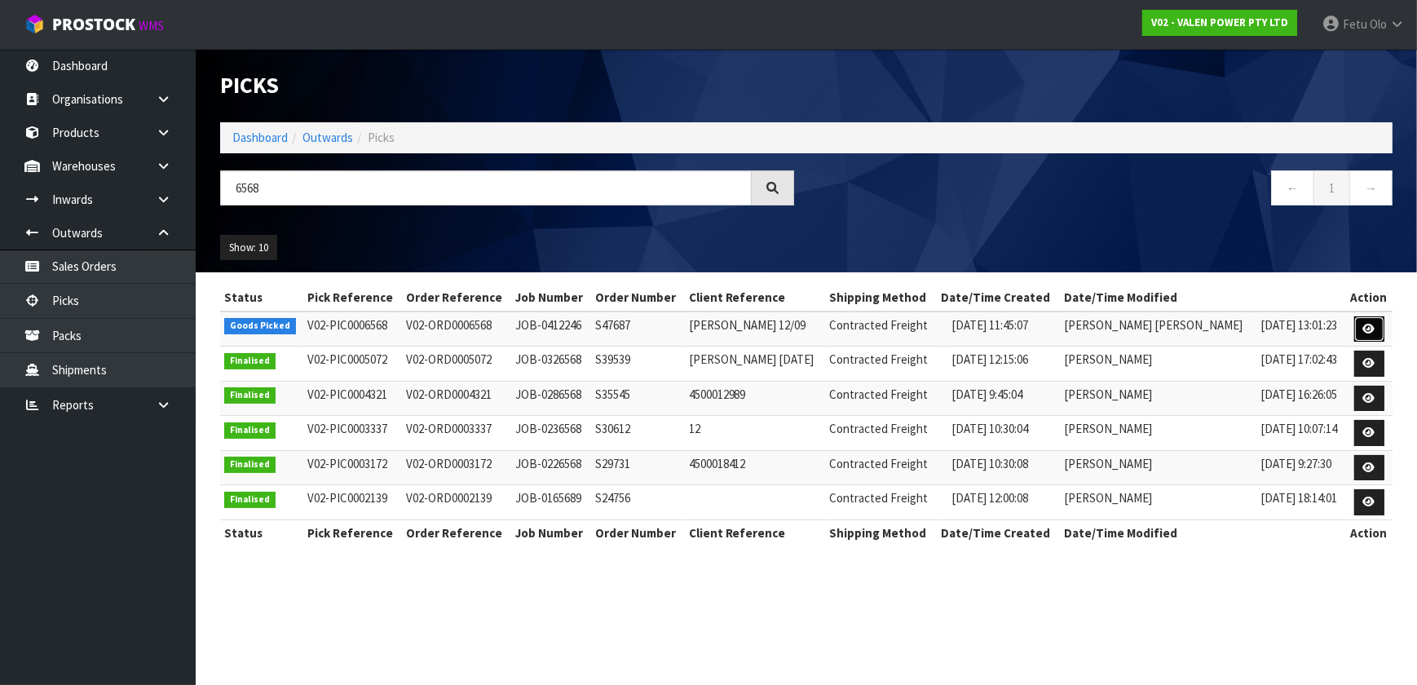
click at [729, 330] on link at bounding box center [1369, 329] width 30 height 26
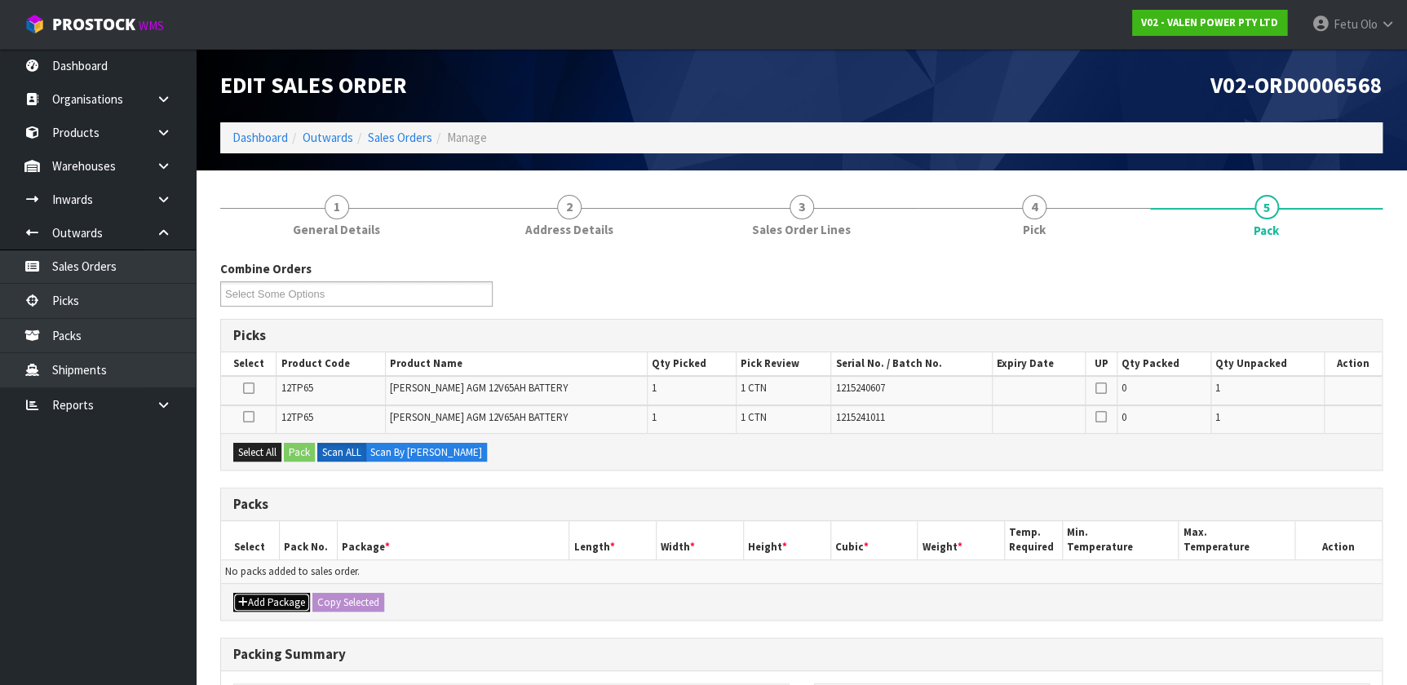
drag, startPoint x: 243, startPoint y: 598, endPoint x: 246, endPoint y: 589, distance: 9.5
click at [245, 448] on icon "button" at bounding box center [243, 602] width 10 height 11
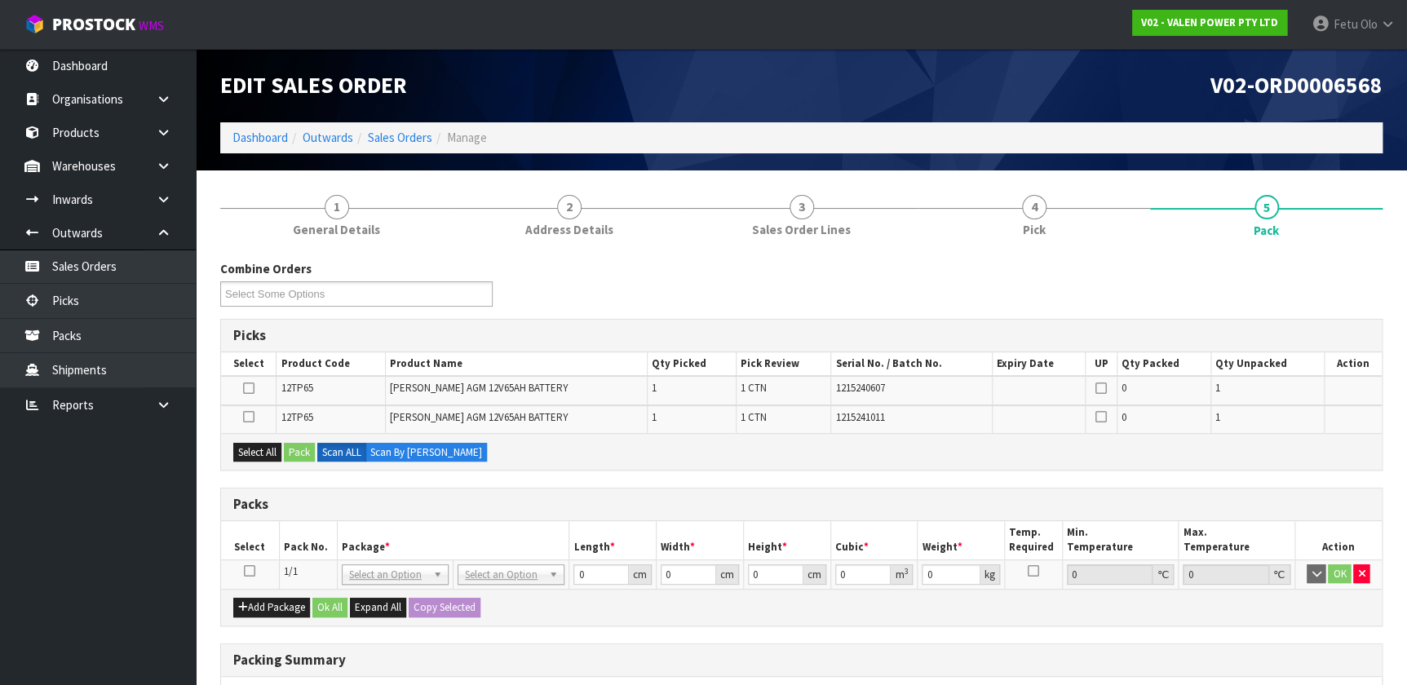
drag, startPoint x: 249, startPoint y: 567, endPoint x: 475, endPoint y: 539, distance: 227.6
click at [250, 448] on icon at bounding box center [249, 571] width 11 height 1
click at [693, 448] on div "Packs" at bounding box center [801, 504] width 1160 height 33
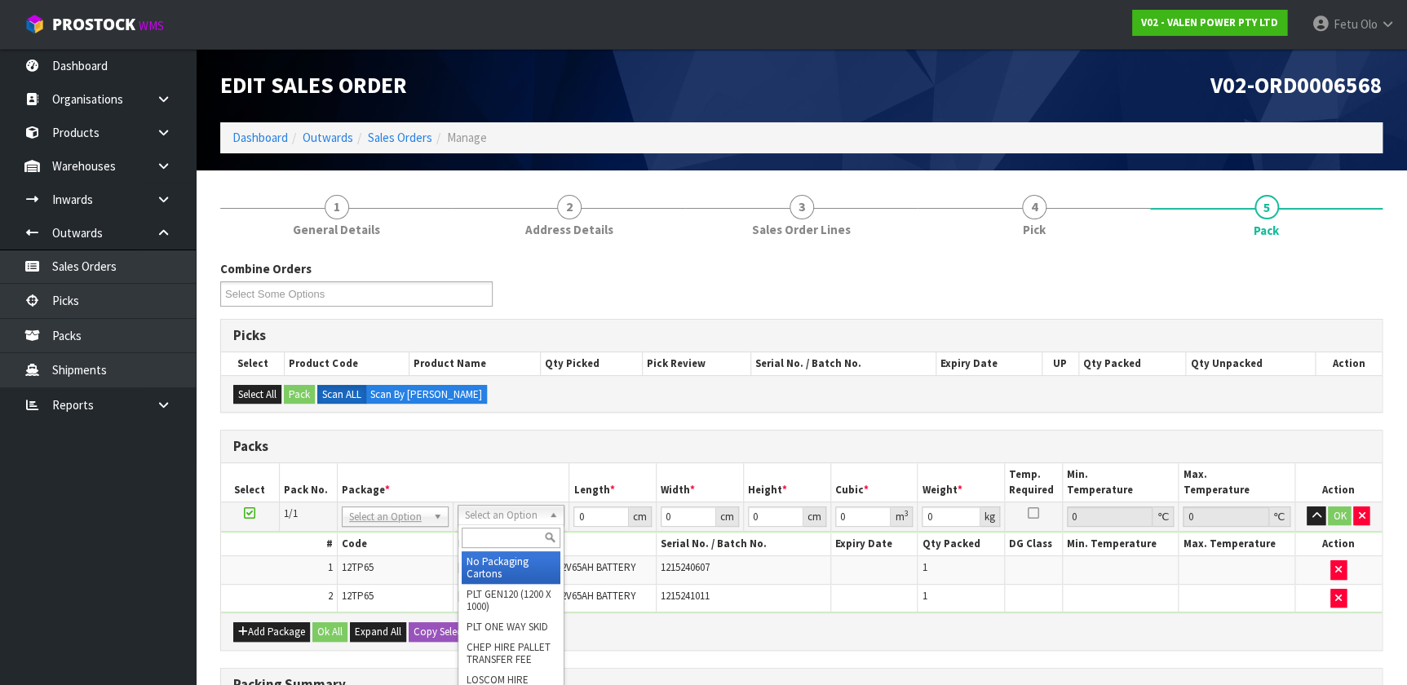
drag, startPoint x: 519, startPoint y: 517, endPoint x: 492, endPoint y: 538, distance: 34.3
click at [489, 448] on input "text" at bounding box center [511, 538] width 99 height 20
type input "VA"
type input "40"
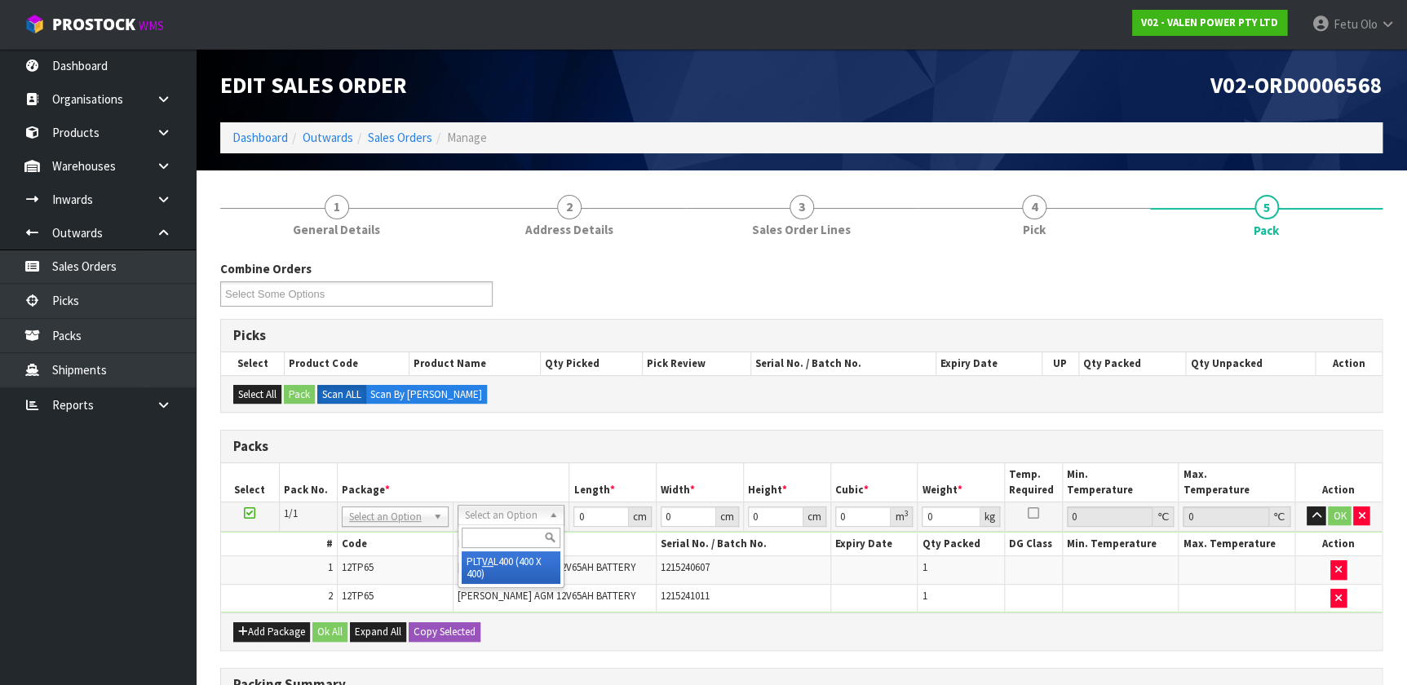
type input "45"
click at [490, 448] on th "Package *" at bounding box center [453, 482] width 232 height 38
drag, startPoint x: 597, startPoint y: 510, endPoint x: 358, endPoint y: 570, distance: 246.2
click at [358, 448] on tbody "1/1 NONE 007-001 007-002 007-004 007-009 007-013 007-014 007-015 007-017 007-01…" at bounding box center [801, 556] width 1160 height 111
type input "59"
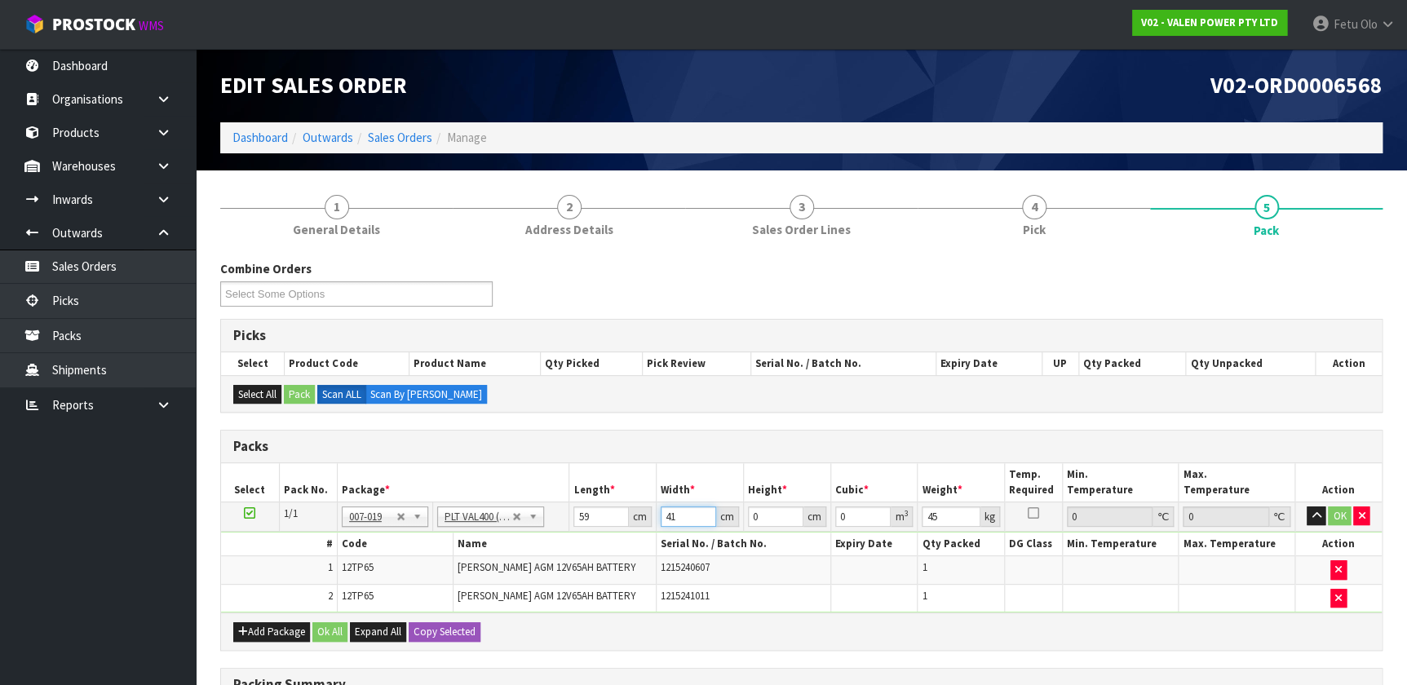
type input "41"
type input "63"
type input "0.152397"
type input "632"
type input "1.528808"
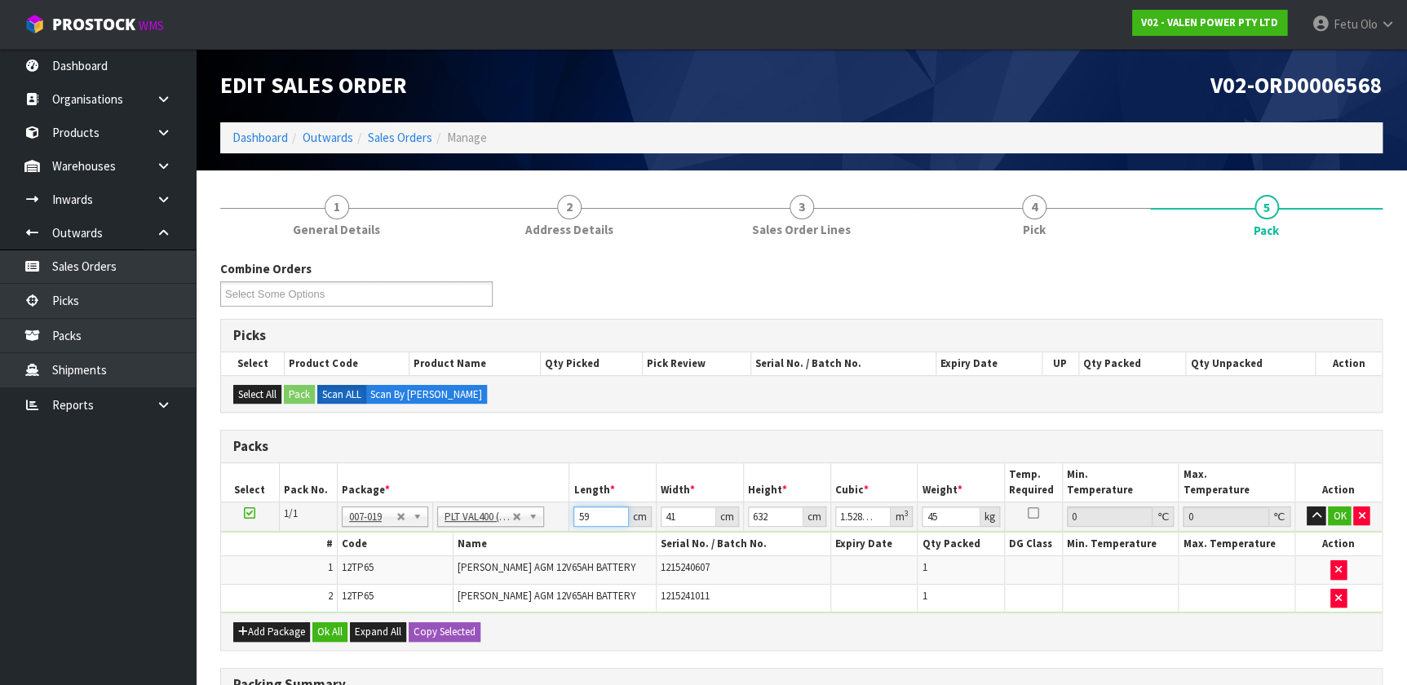
click at [587, 448] on input "59" at bounding box center [600, 516] width 55 height 20
type input "3"
type input "0.007257"
type input "32"
type input "0.077408"
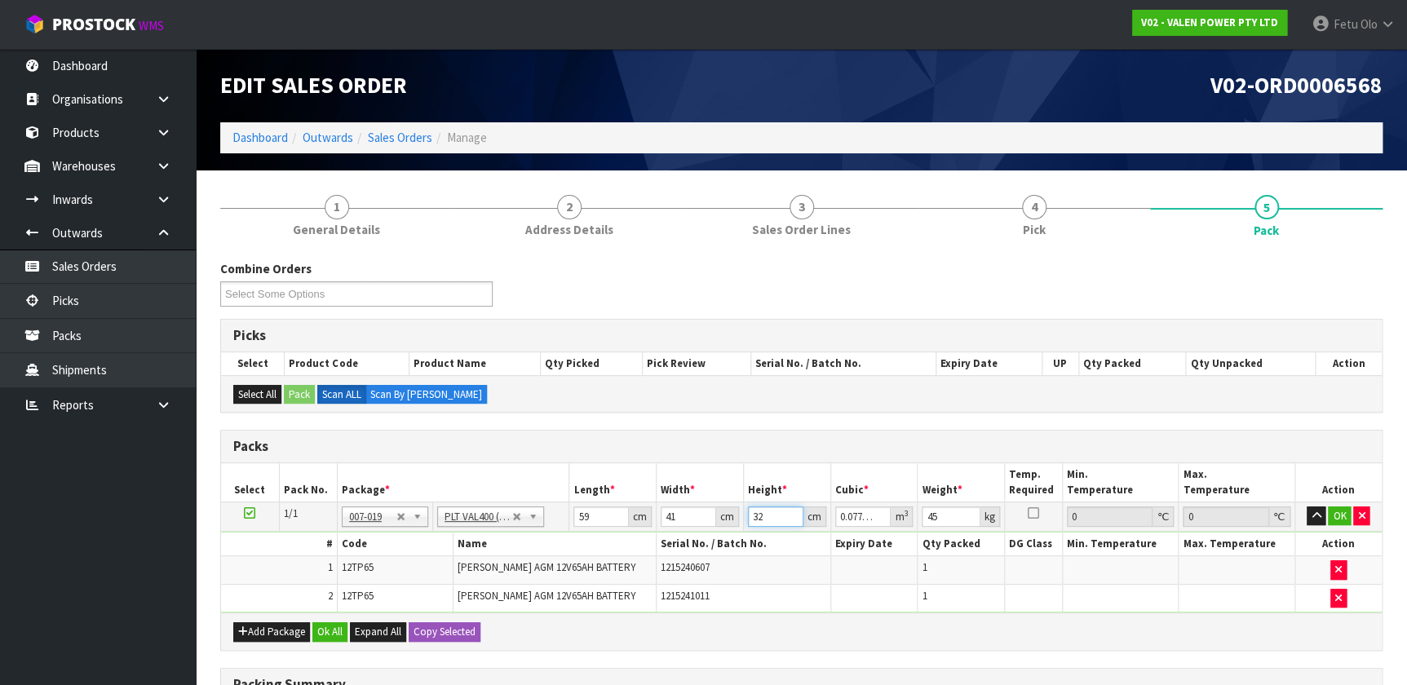
type input "32"
type input "46"
click button "OK" at bounding box center [1338, 516] width 23 height 20
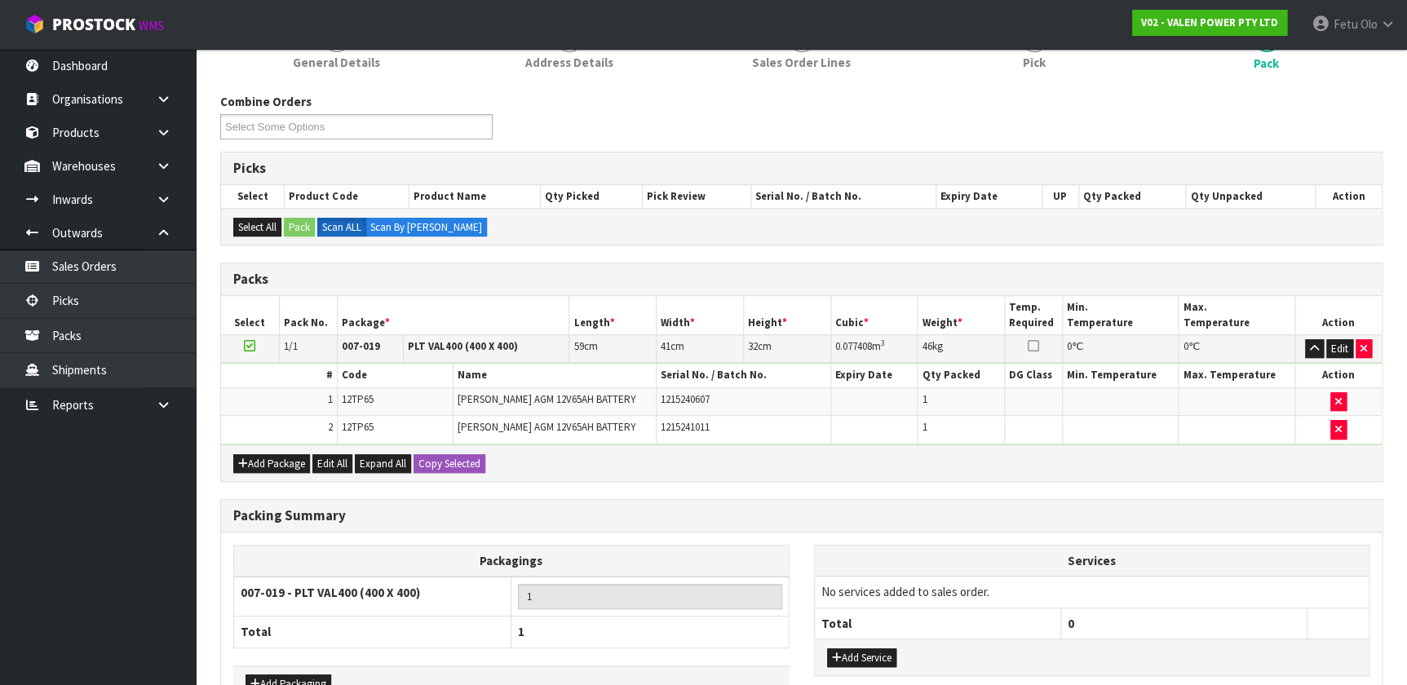
scroll to position [269, 0]
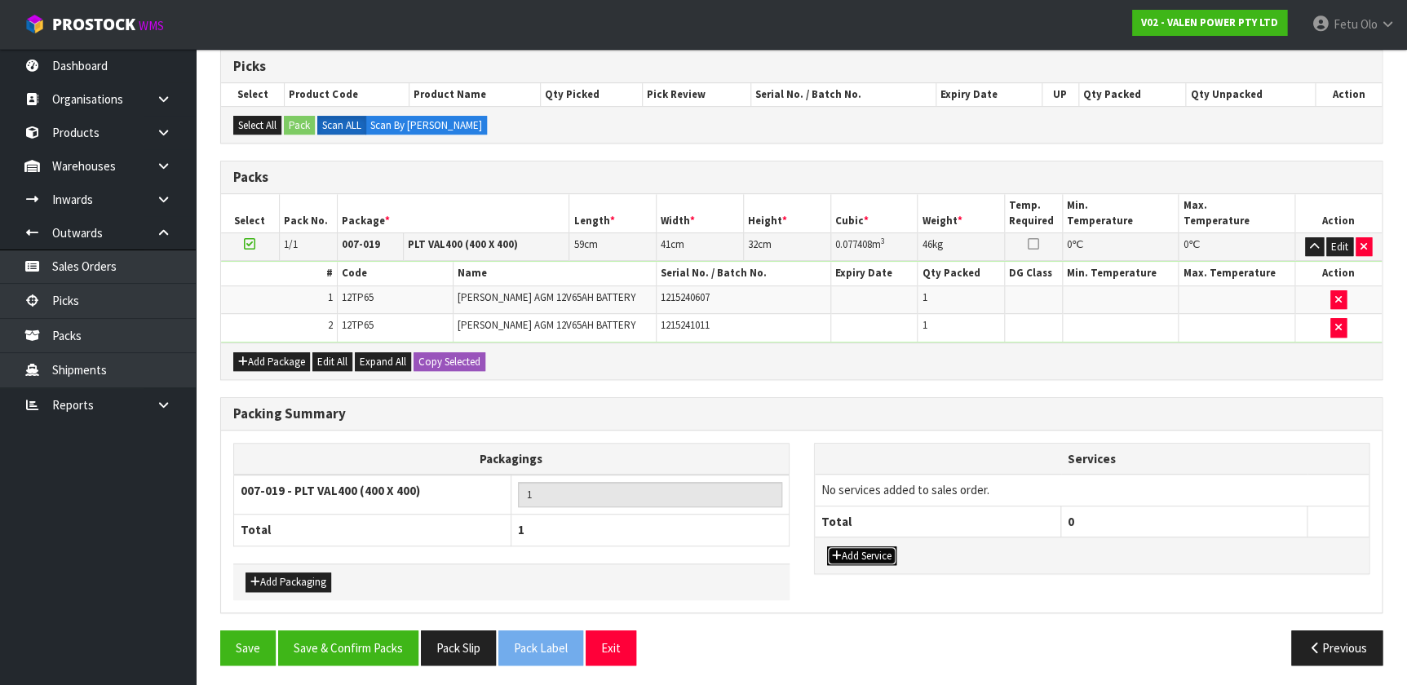
drag, startPoint x: 859, startPoint y: 545, endPoint x: 879, endPoint y: 515, distance: 36.4
click at [729, 448] on button "Add Service" at bounding box center [861, 556] width 69 height 20
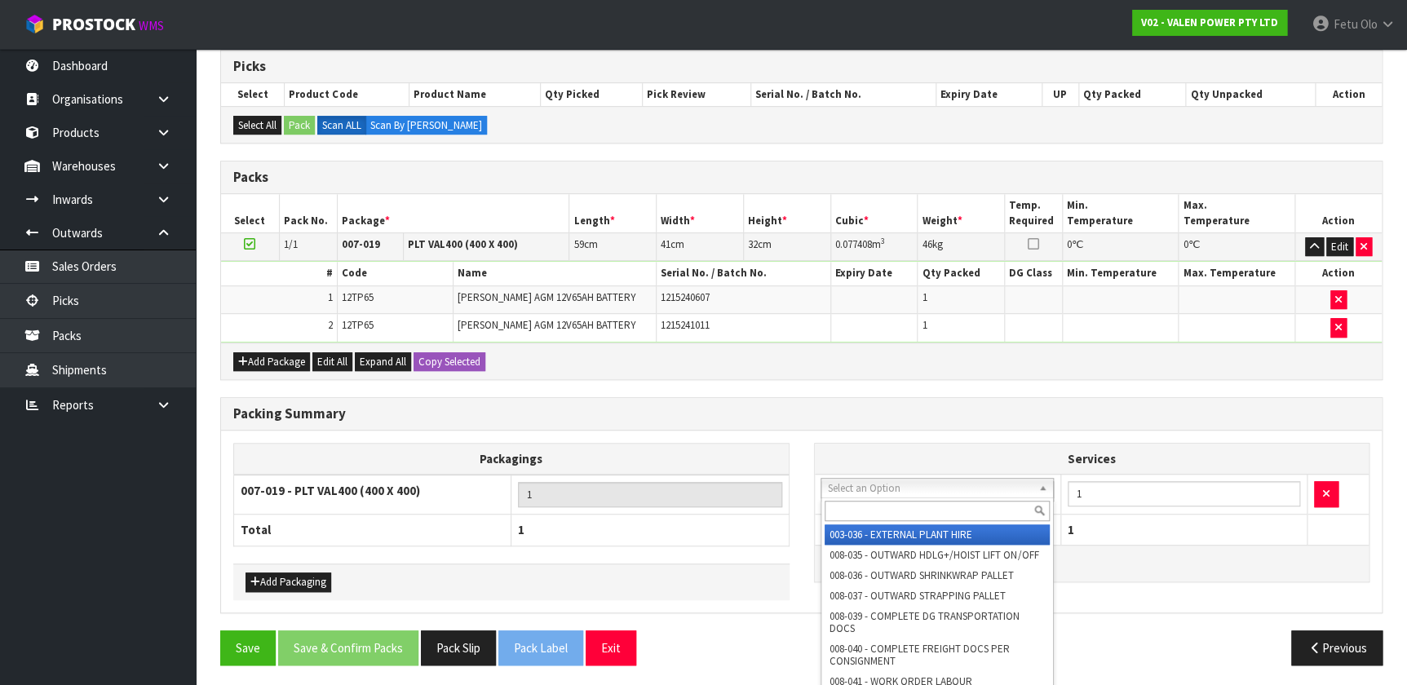
drag, startPoint x: 892, startPoint y: 488, endPoint x: 883, endPoint y: 507, distance: 21.5
click at [729, 448] on input "text" at bounding box center [936, 511] width 225 height 20
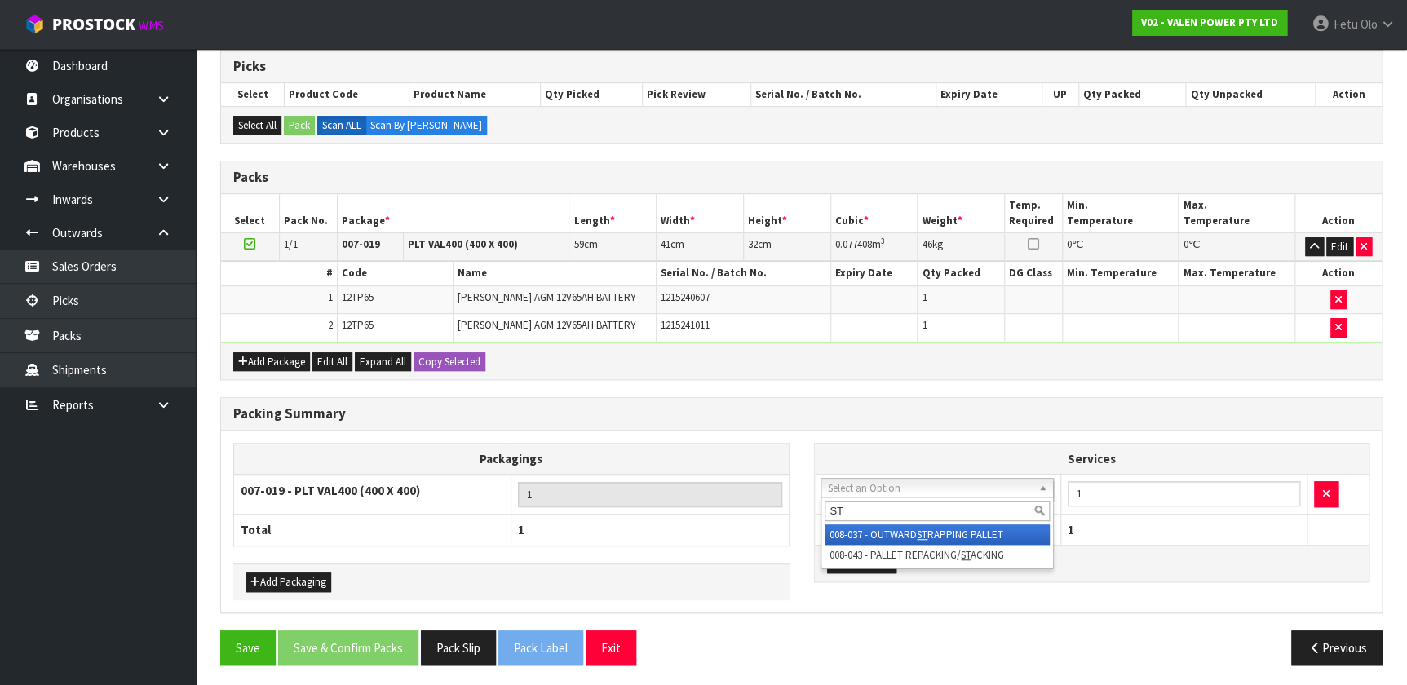
type input "ST"
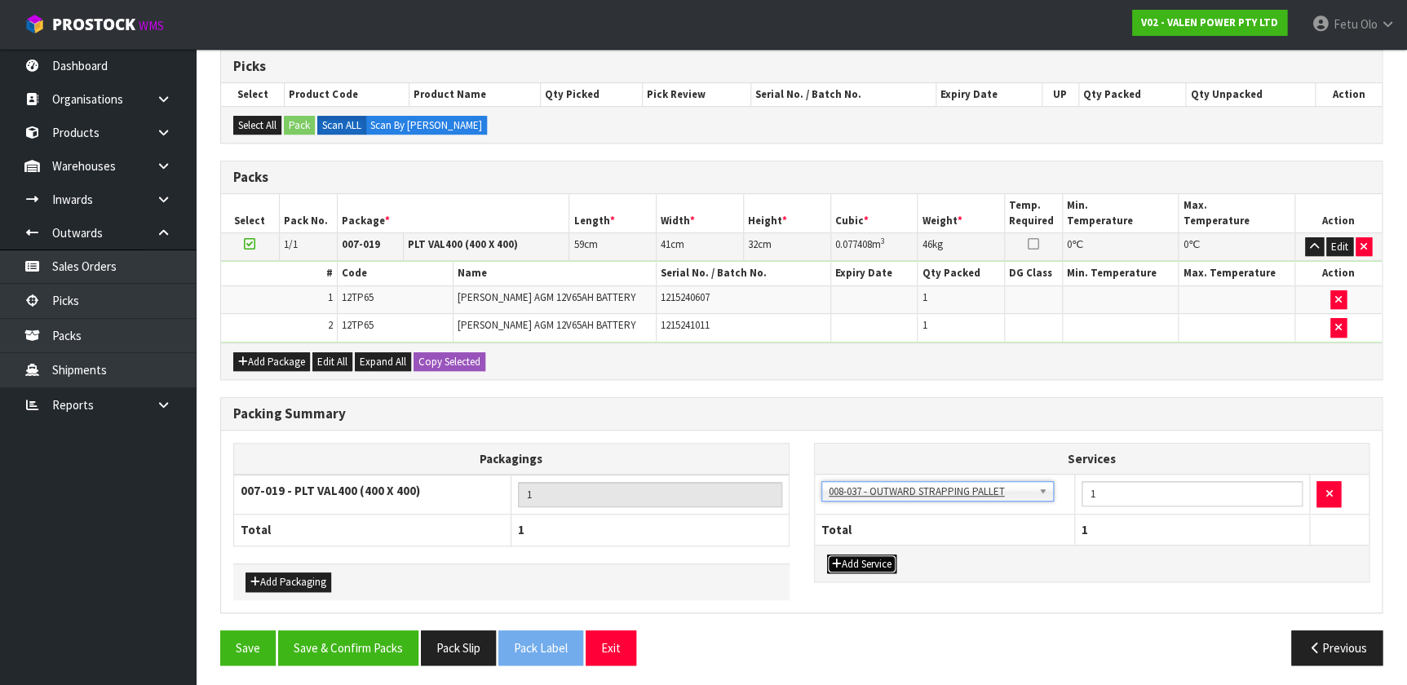
click at [729, 448] on button "Add Service" at bounding box center [861, 564] width 69 height 20
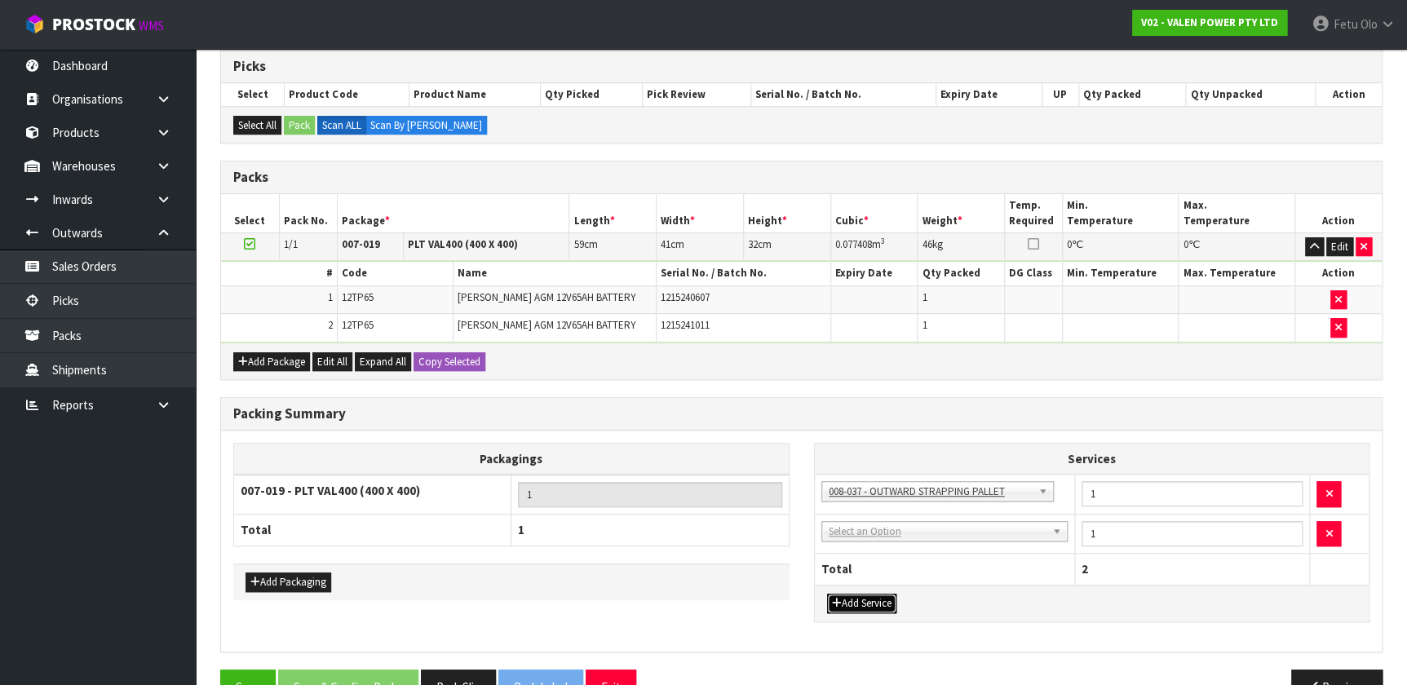
drag, startPoint x: 878, startPoint y: 522, endPoint x: 859, endPoint y: 555, distance: 38.7
click at [729, 448] on td "003-036 - EXTERNAL PLANT HIRE 008-035 - OUTWARD HDLG+/HOIST LIFT ON/OFF 008-036…" at bounding box center [948, 534] width 267 height 40
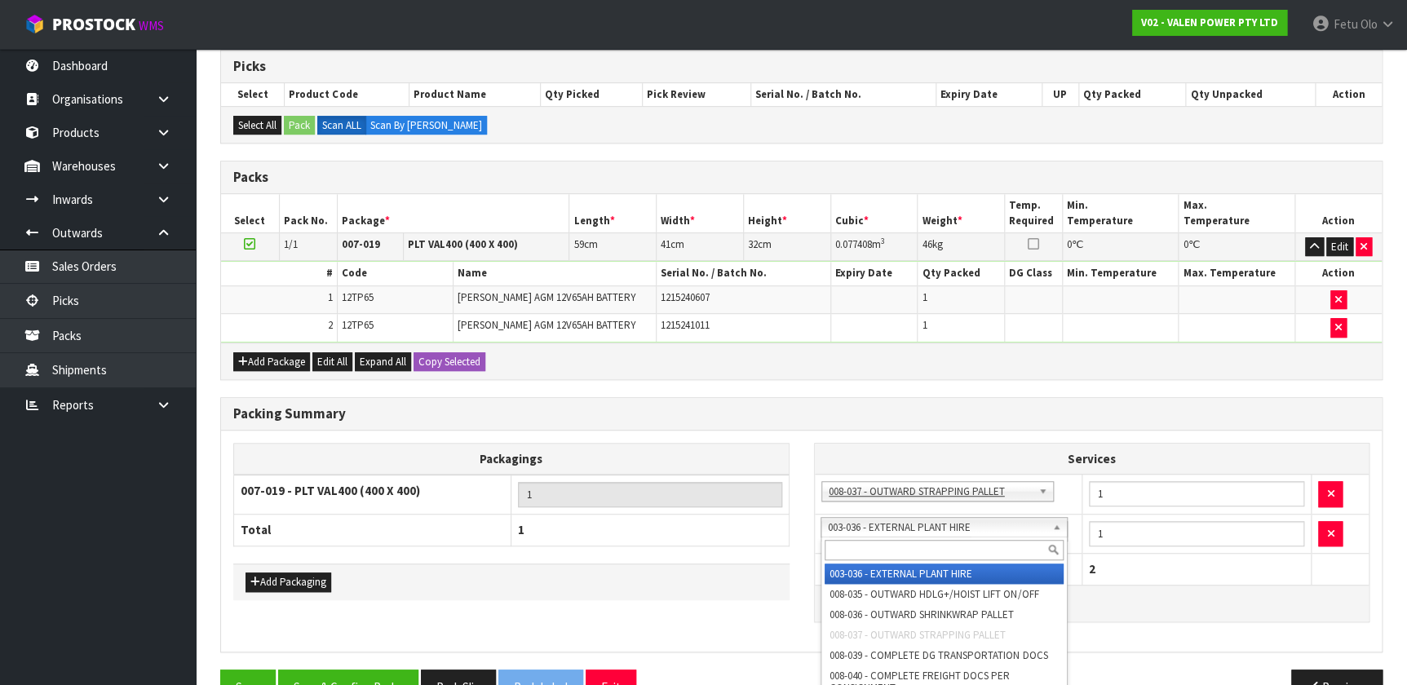
click at [729, 448] on input "text" at bounding box center [943, 550] width 238 height 20
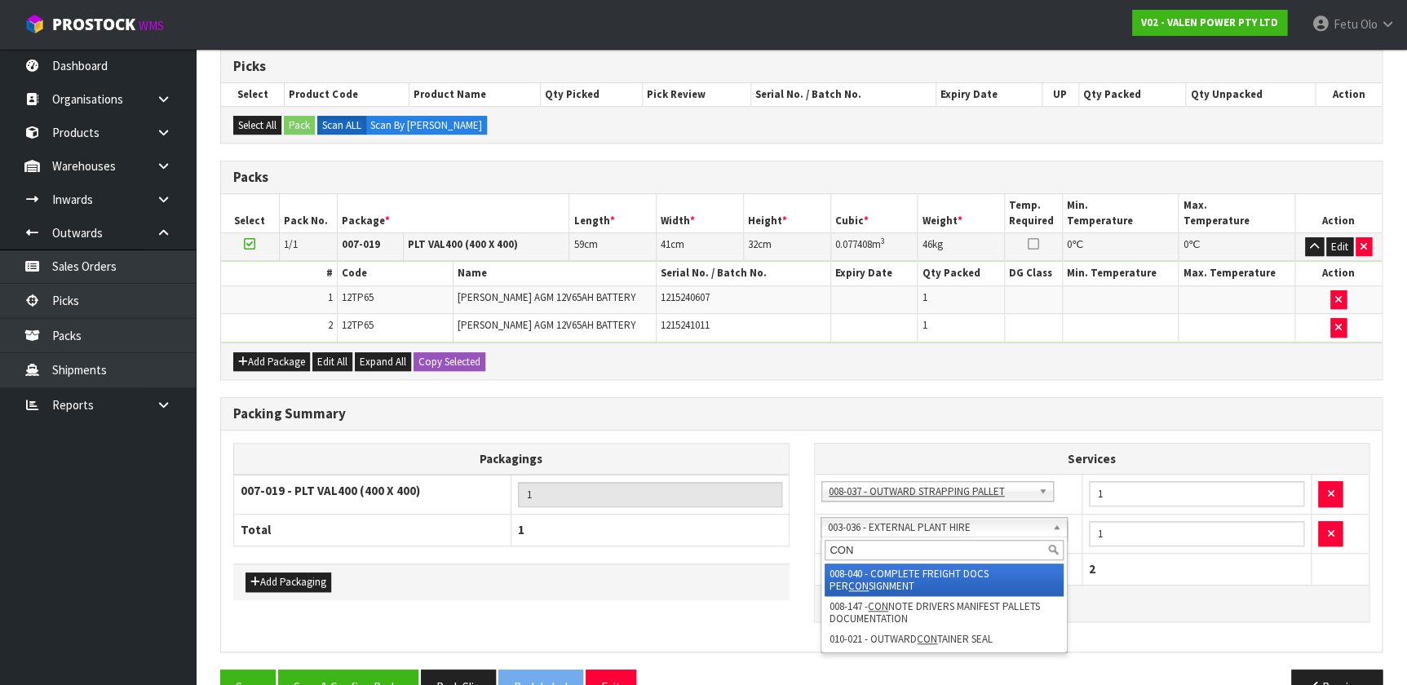
type input "CON"
drag, startPoint x: 865, startPoint y: 571, endPoint x: 581, endPoint y: 594, distance: 285.5
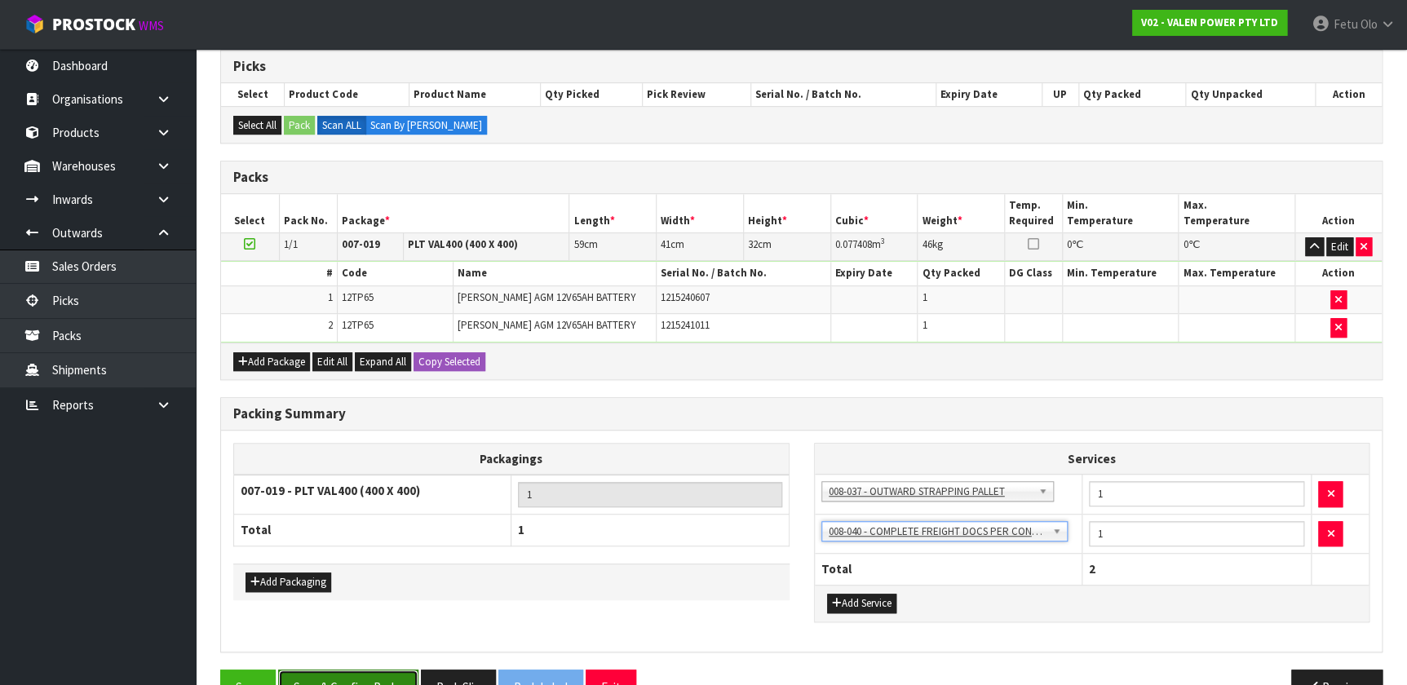
click at [373, 448] on button "Save & Confirm Packs" at bounding box center [348, 686] width 140 height 35
